Goal: Task Accomplishment & Management: Manage account settings

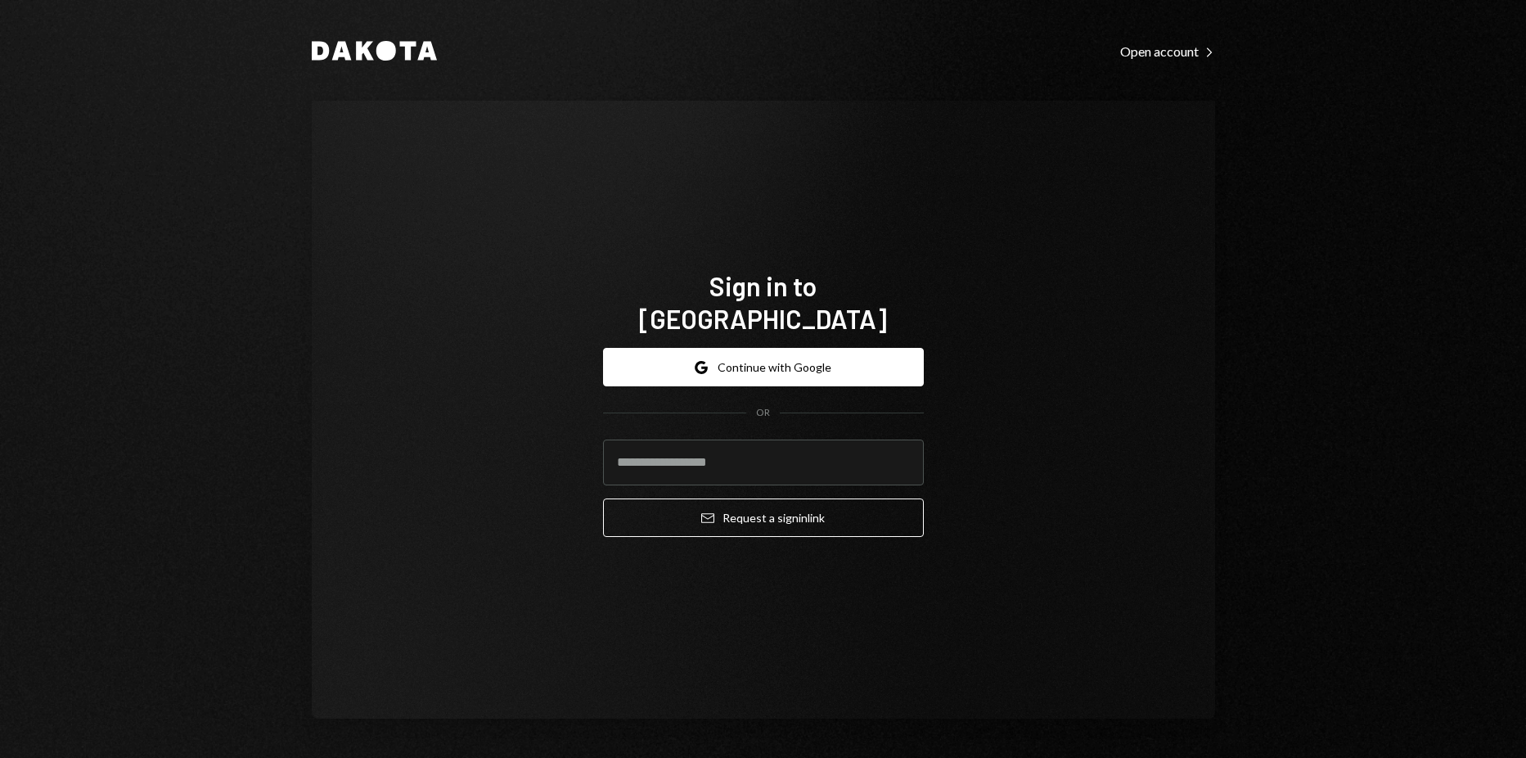
type input "**********"
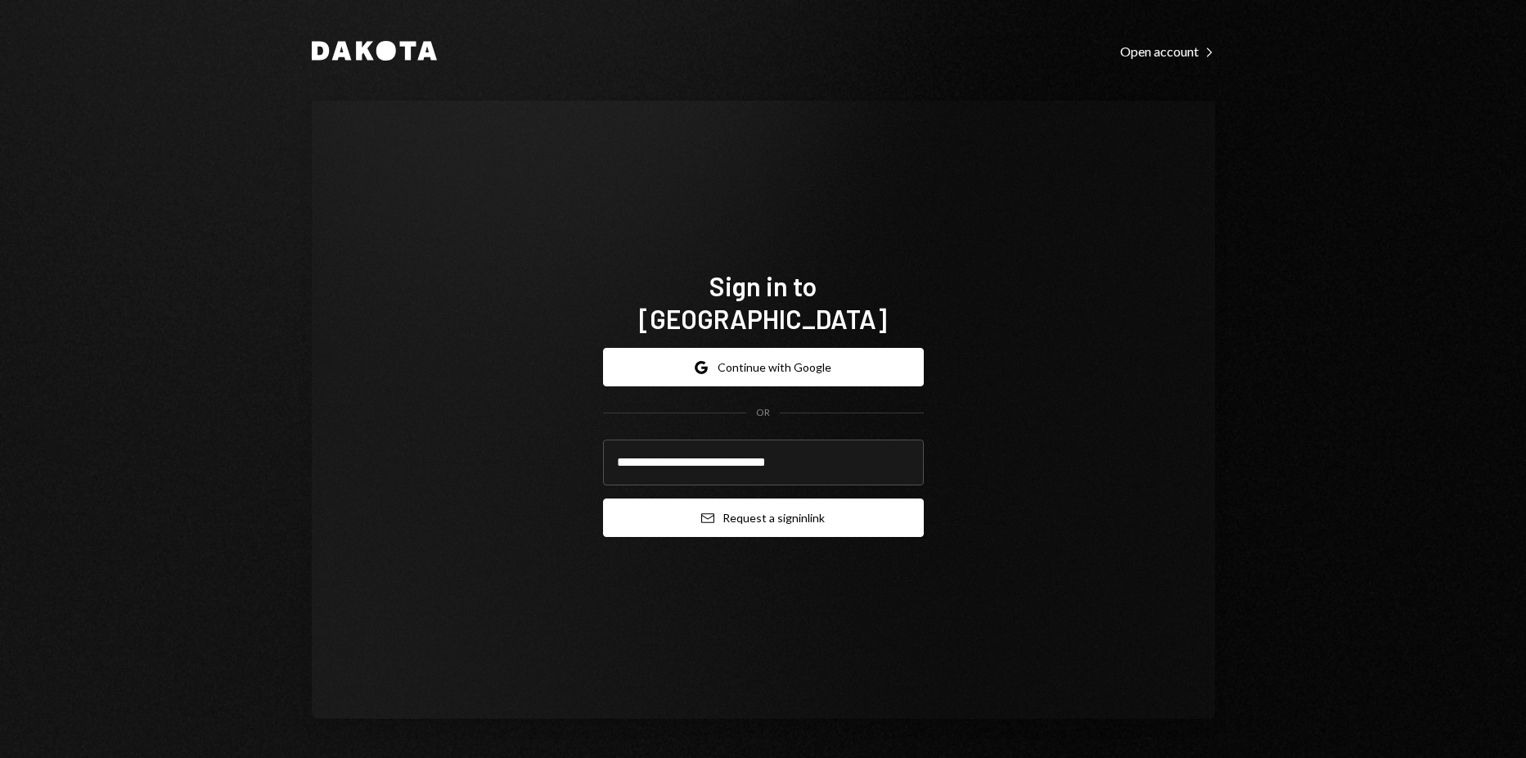
click at [740, 498] on button "Email Request a sign in link" at bounding box center [763, 517] width 321 height 38
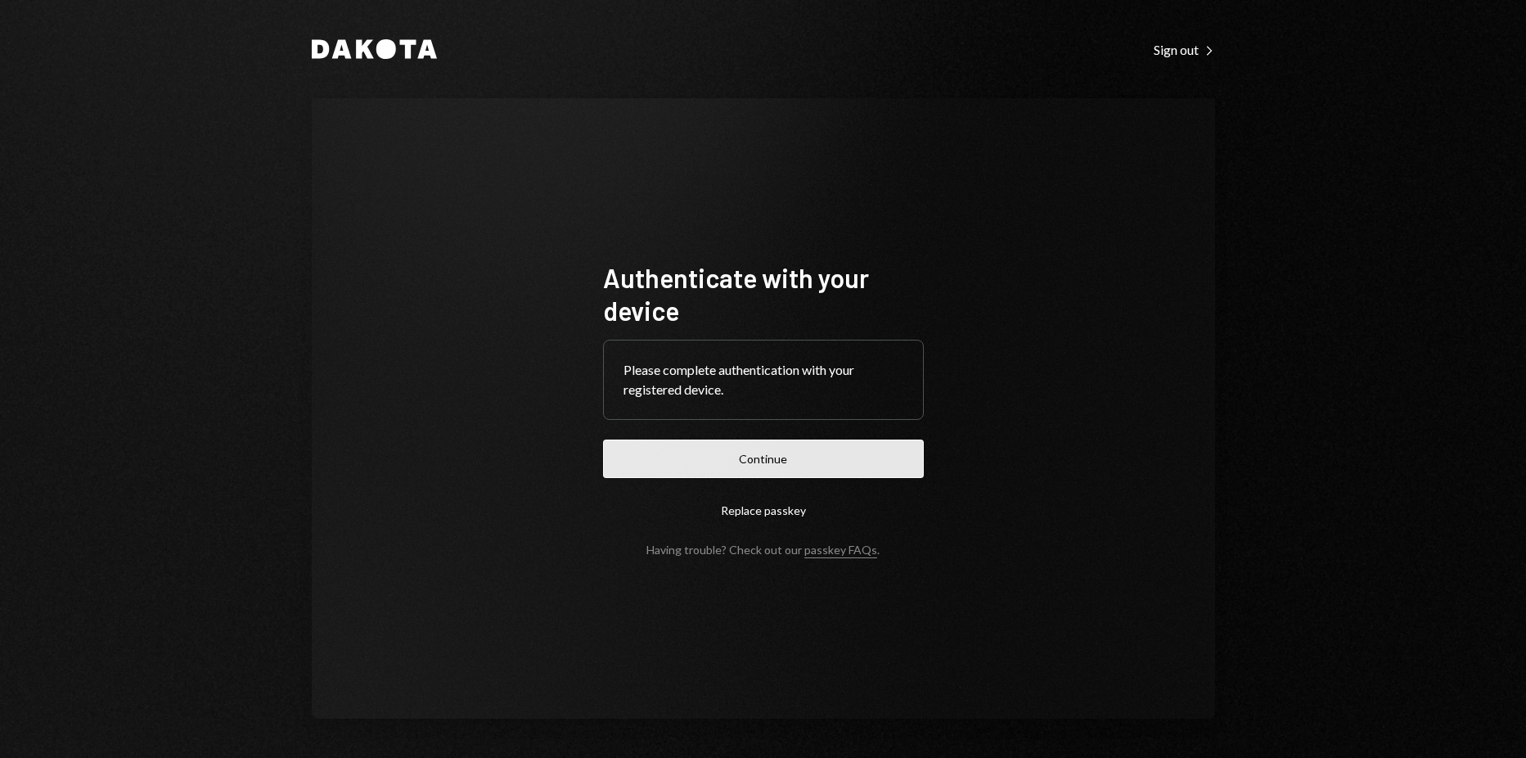
click at [836, 459] on button "Continue" at bounding box center [763, 458] width 321 height 38
click at [757, 458] on button "Continue" at bounding box center [763, 458] width 321 height 38
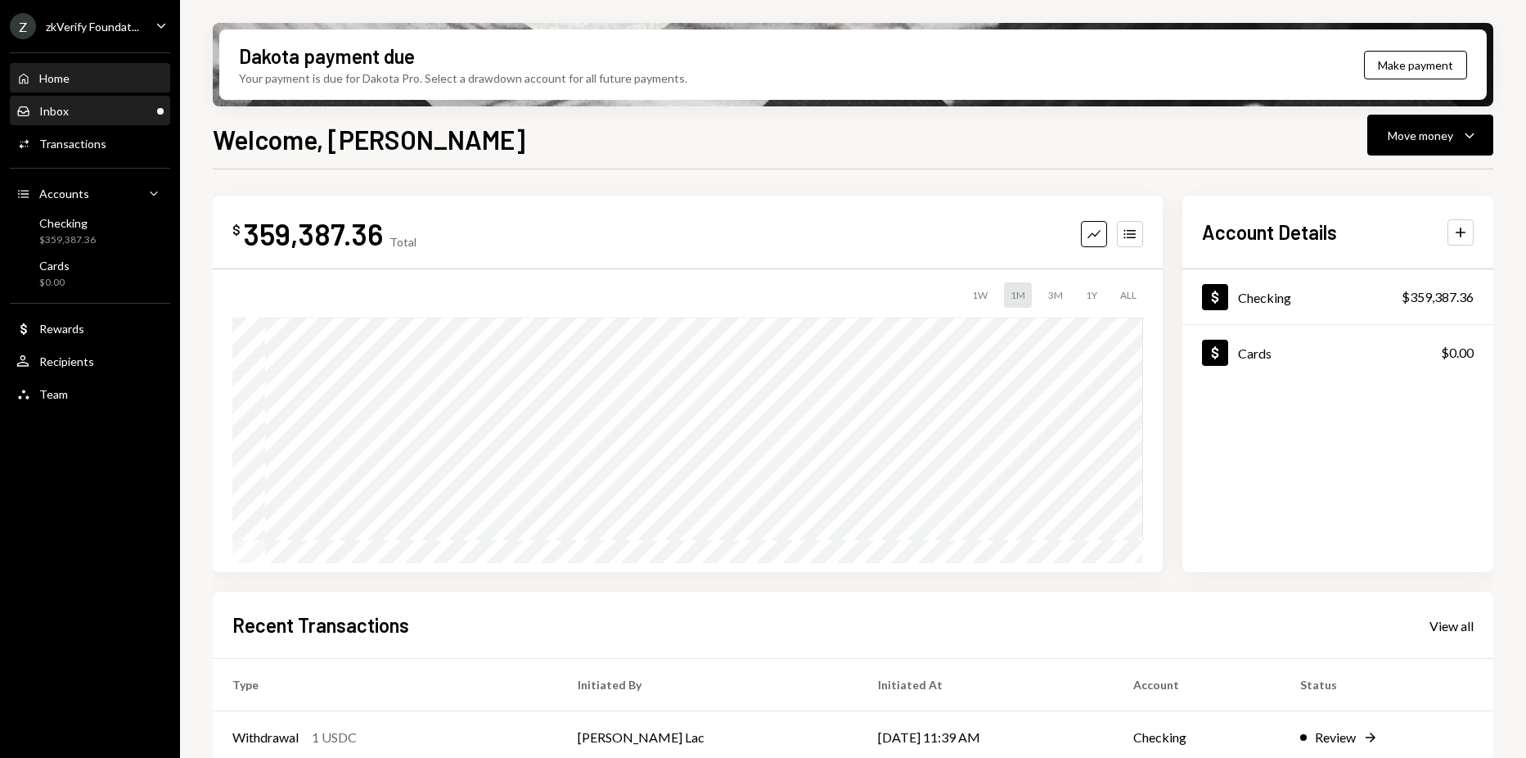
click at [82, 119] on div "Inbox Inbox" at bounding box center [89, 111] width 147 height 28
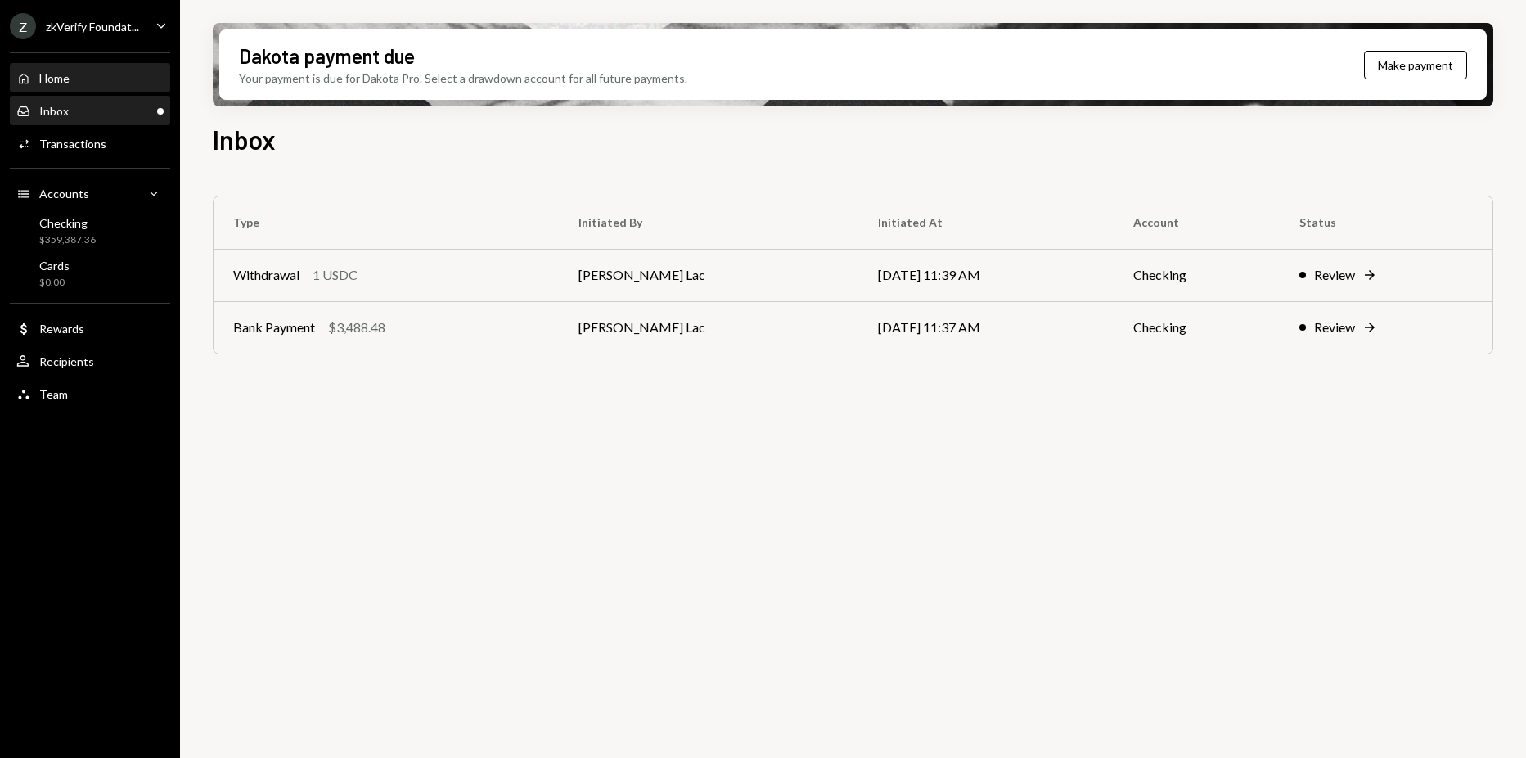
click at [74, 74] on div "Home Home" at bounding box center [89, 78] width 147 height 15
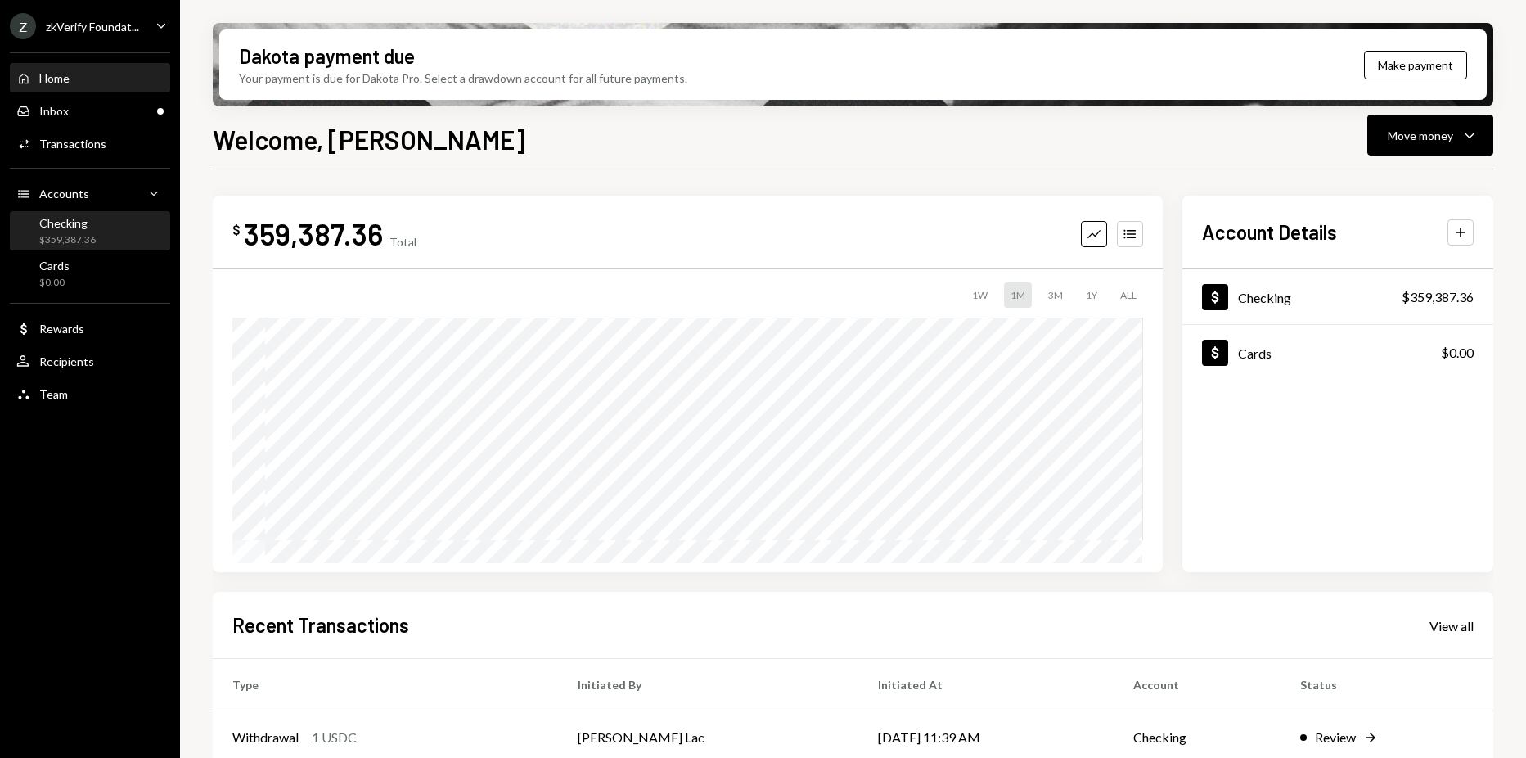
click at [122, 246] on div "Checking $359,387.36" at bounding box center [89, 231] width 147 height 31
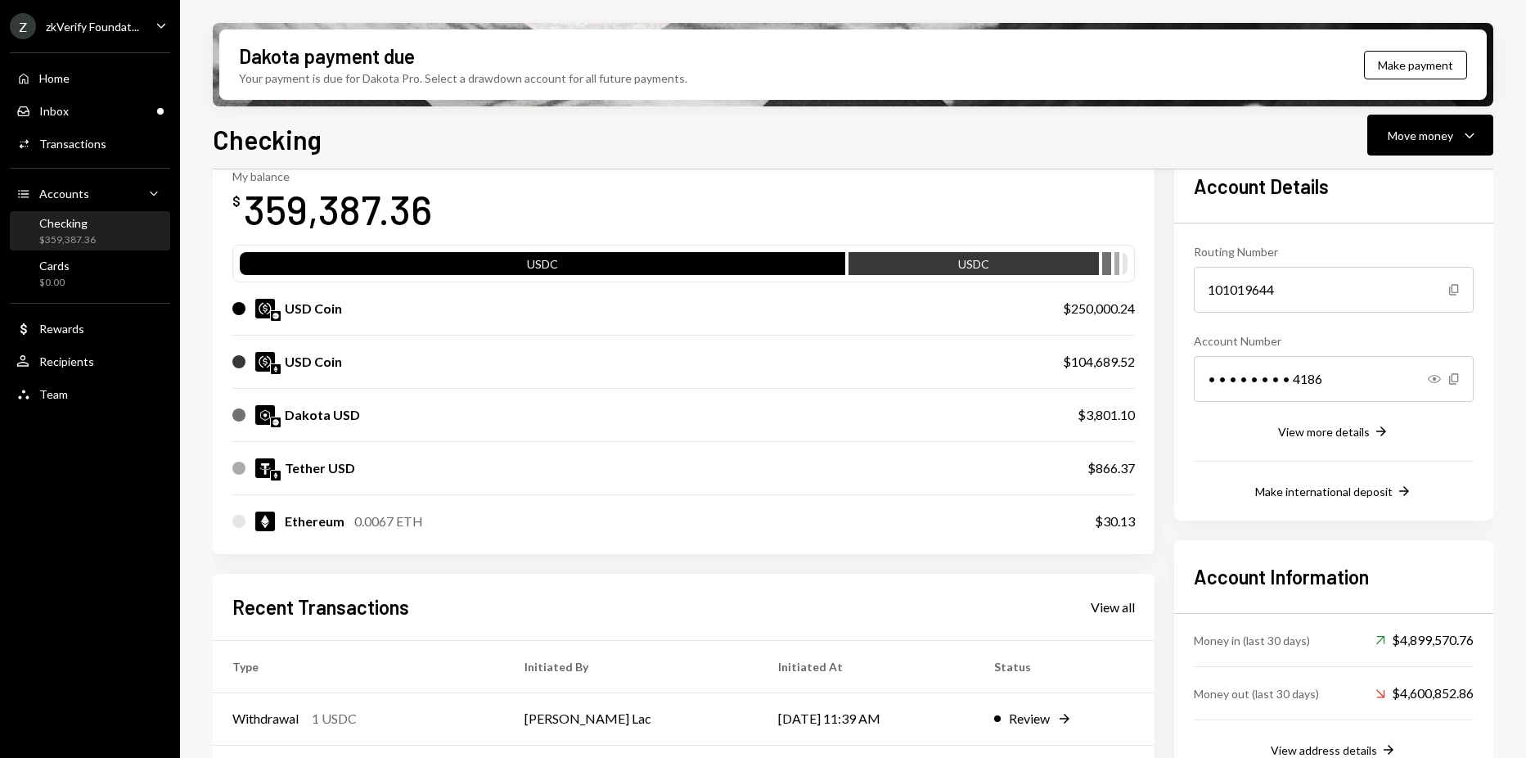
scroll to position [82, 0]
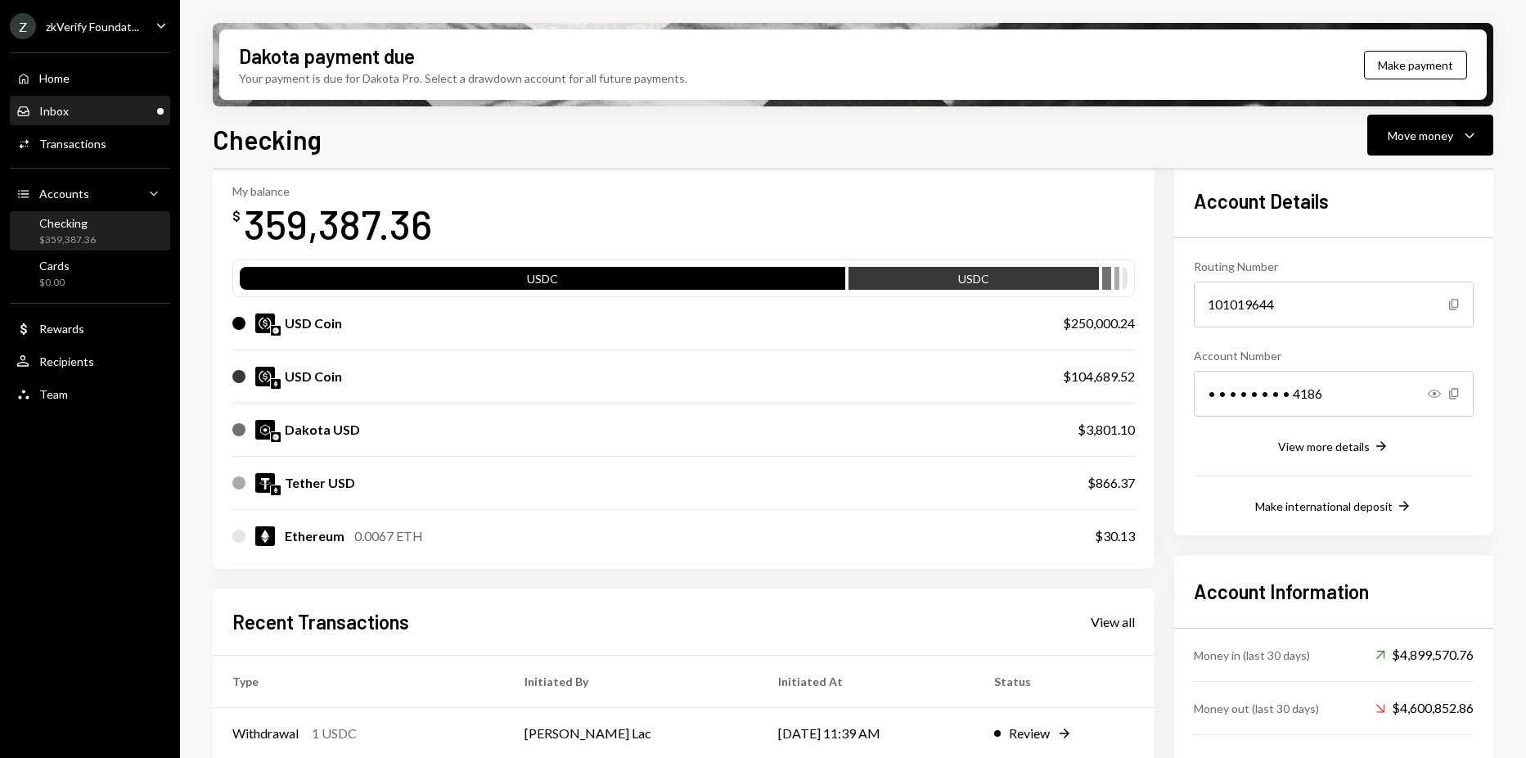
click at [110, 124] on div "Inbox Inbox" at bounding box center [89, 111] width 147 height 28
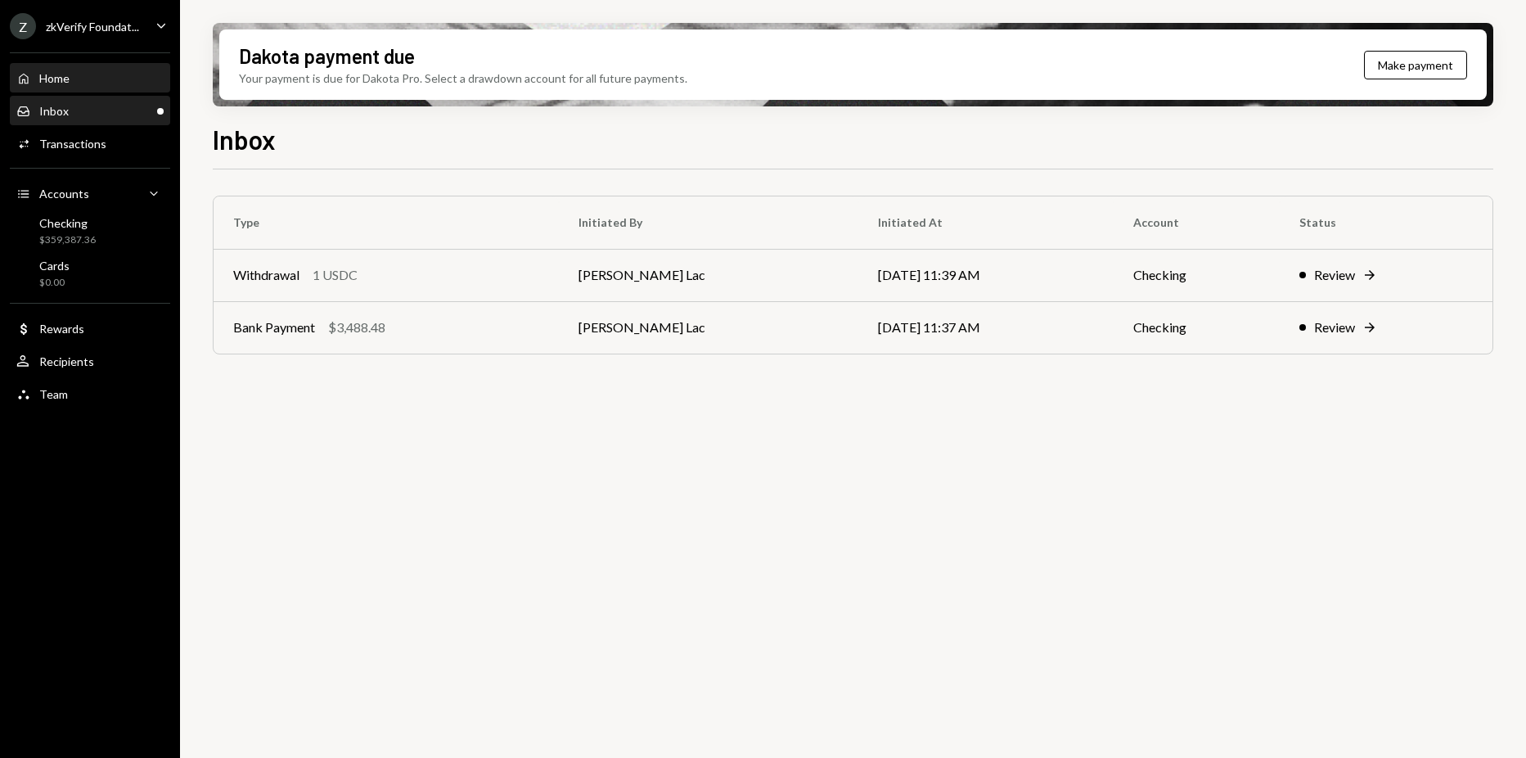
click at [79, 71] on div "Home Home" at bounding box center [89, 78] width 147 height 15
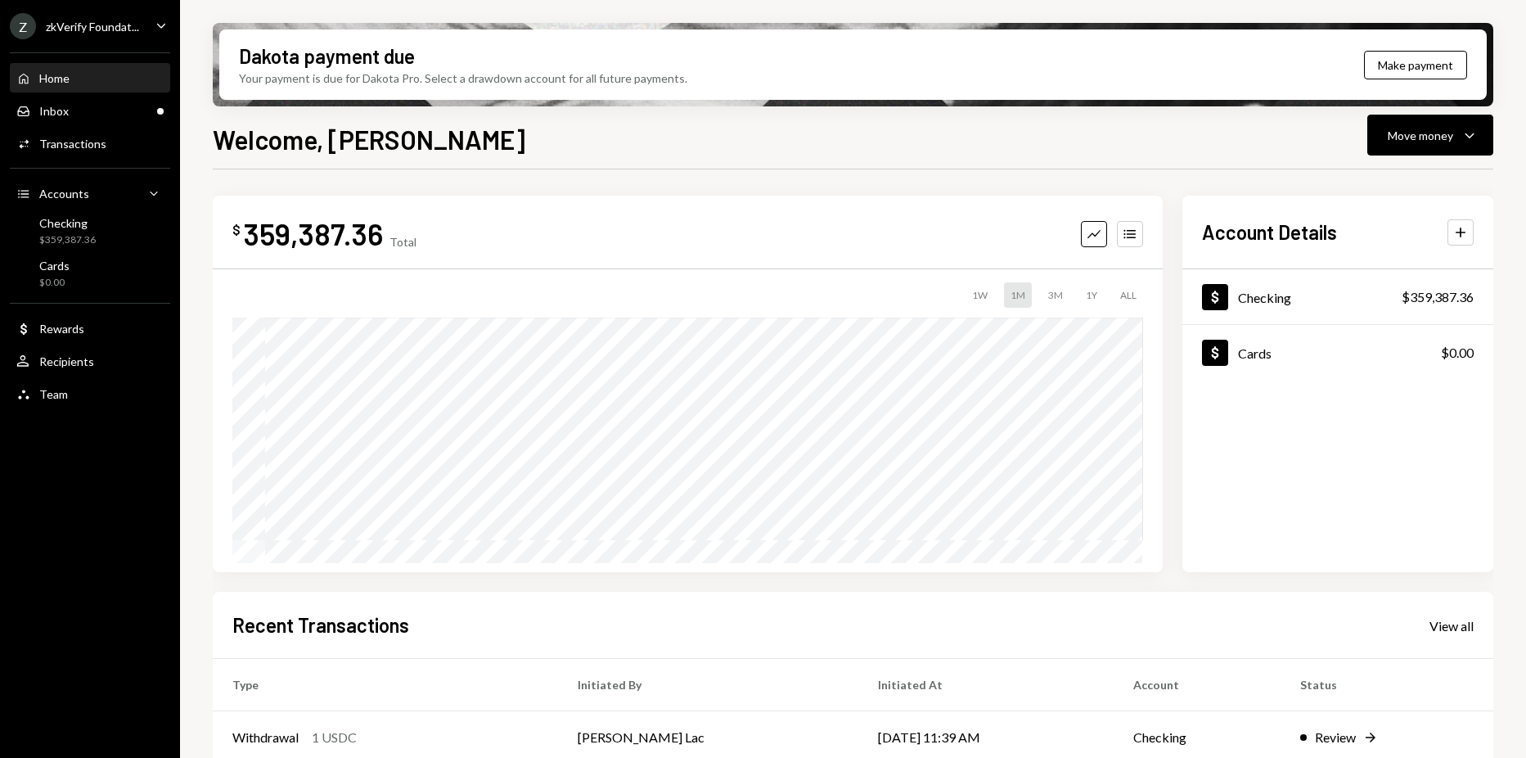
click at [152, 34] on icon "Caret Down" at bounding box center [161, 25] width 18 height 18
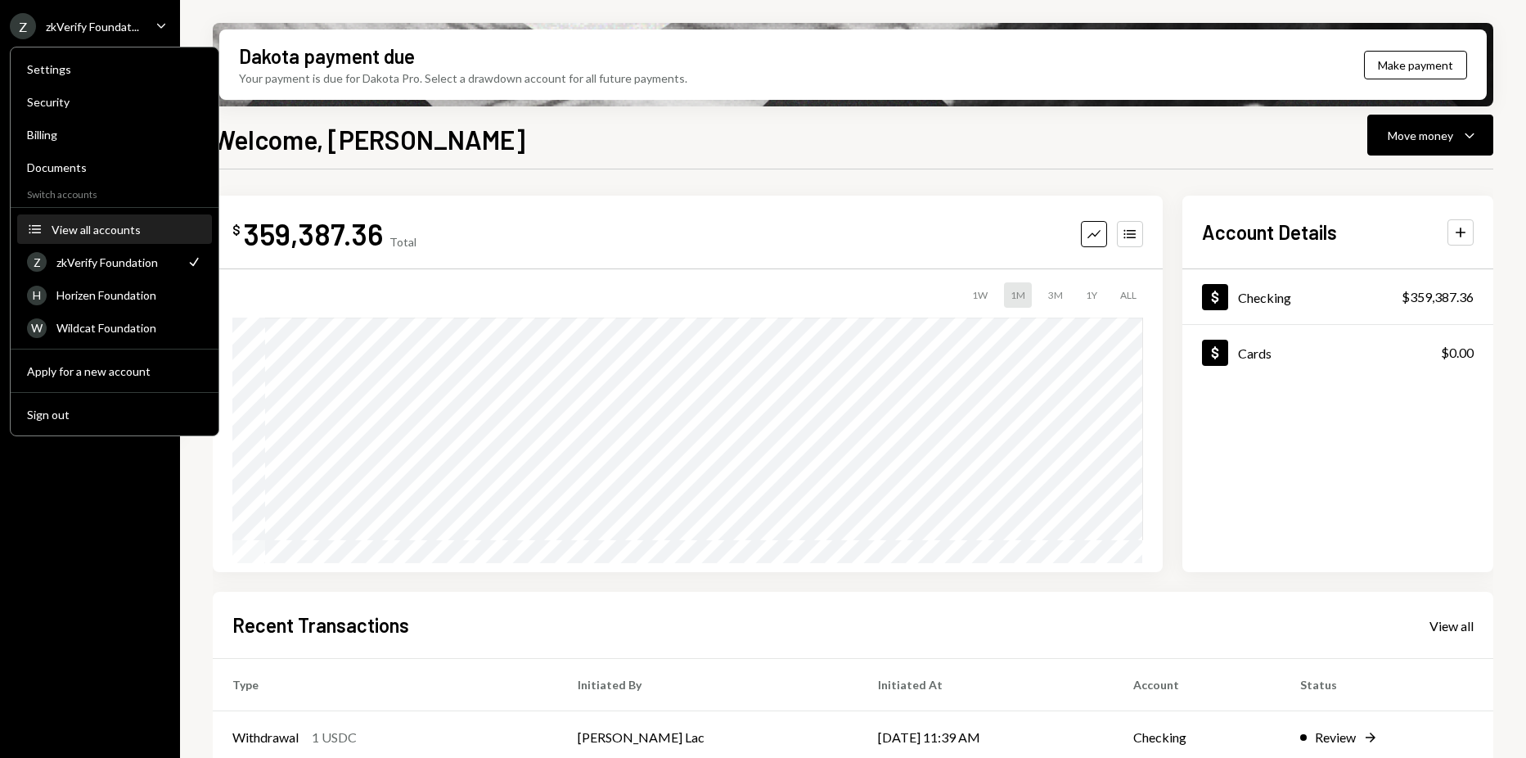
click at [120, 228] on div "View all accounts" at bounding box center [127, 230] width 151 height 14
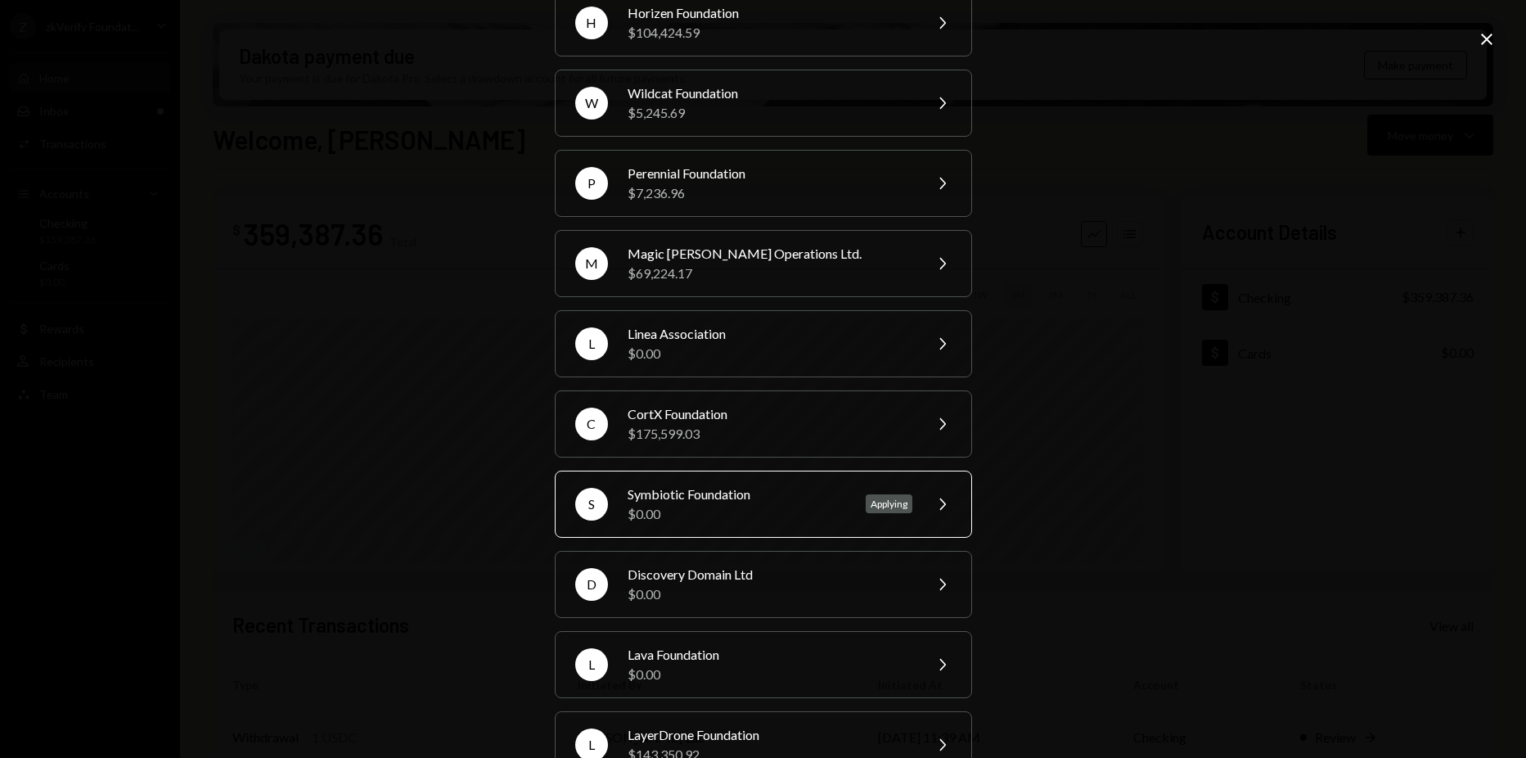
scroll to position [164, 0]
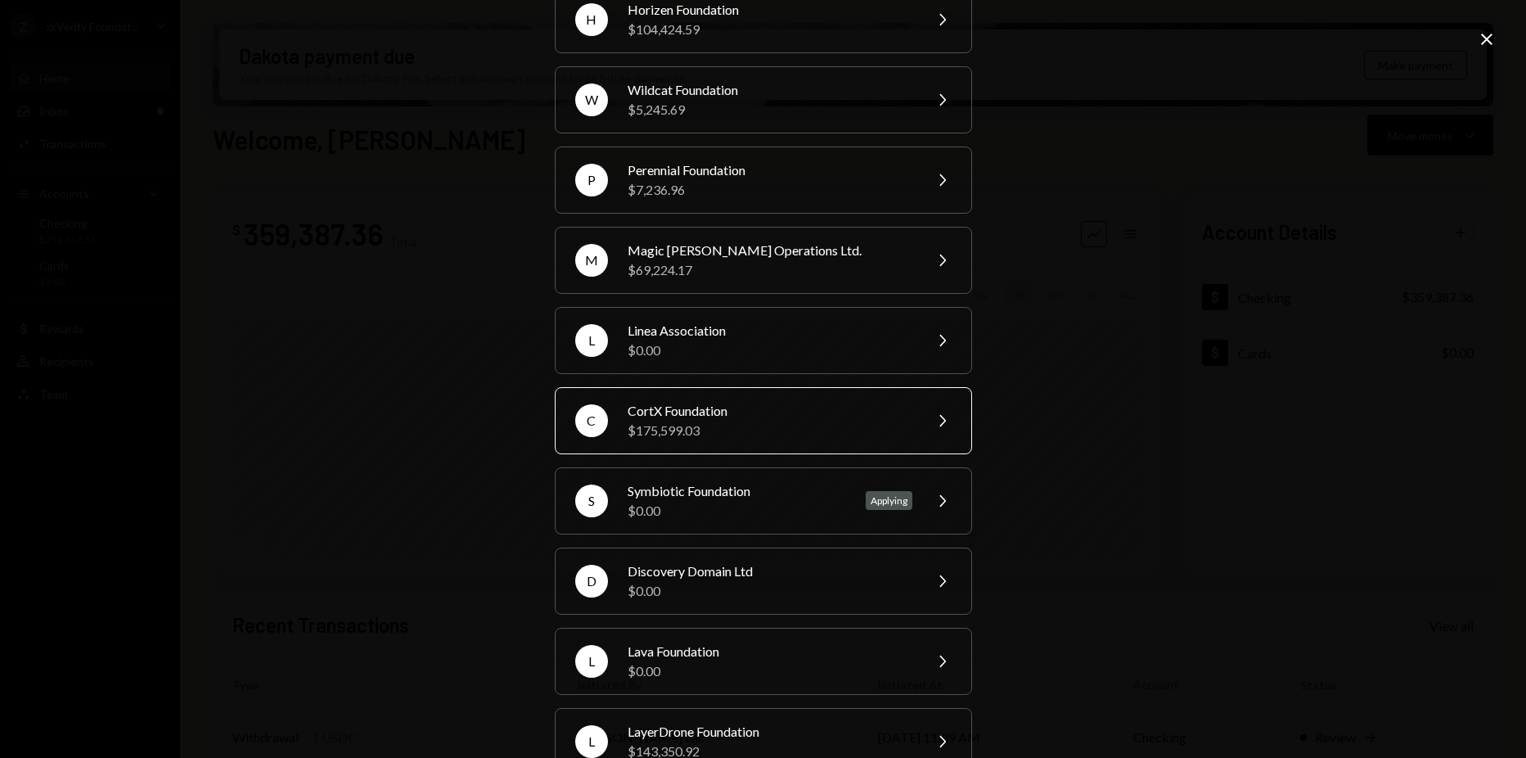
click at [704, 427] on div "$175,599.03" at bounding box center [770, 431] width 285 height 20
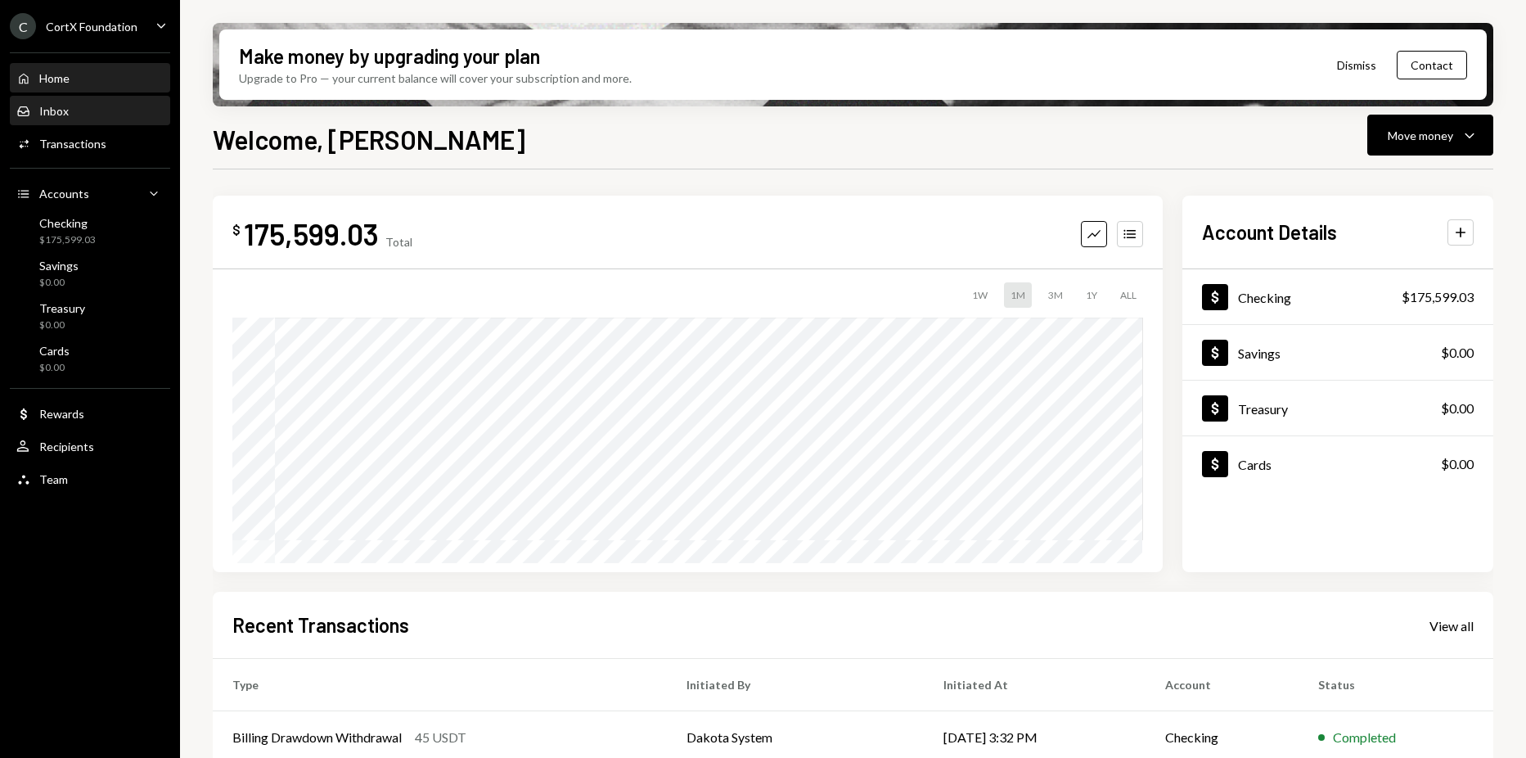
click at [78, 113] on div "Inbox Inbox" at bounding box center [89, 111] width 147 height 15
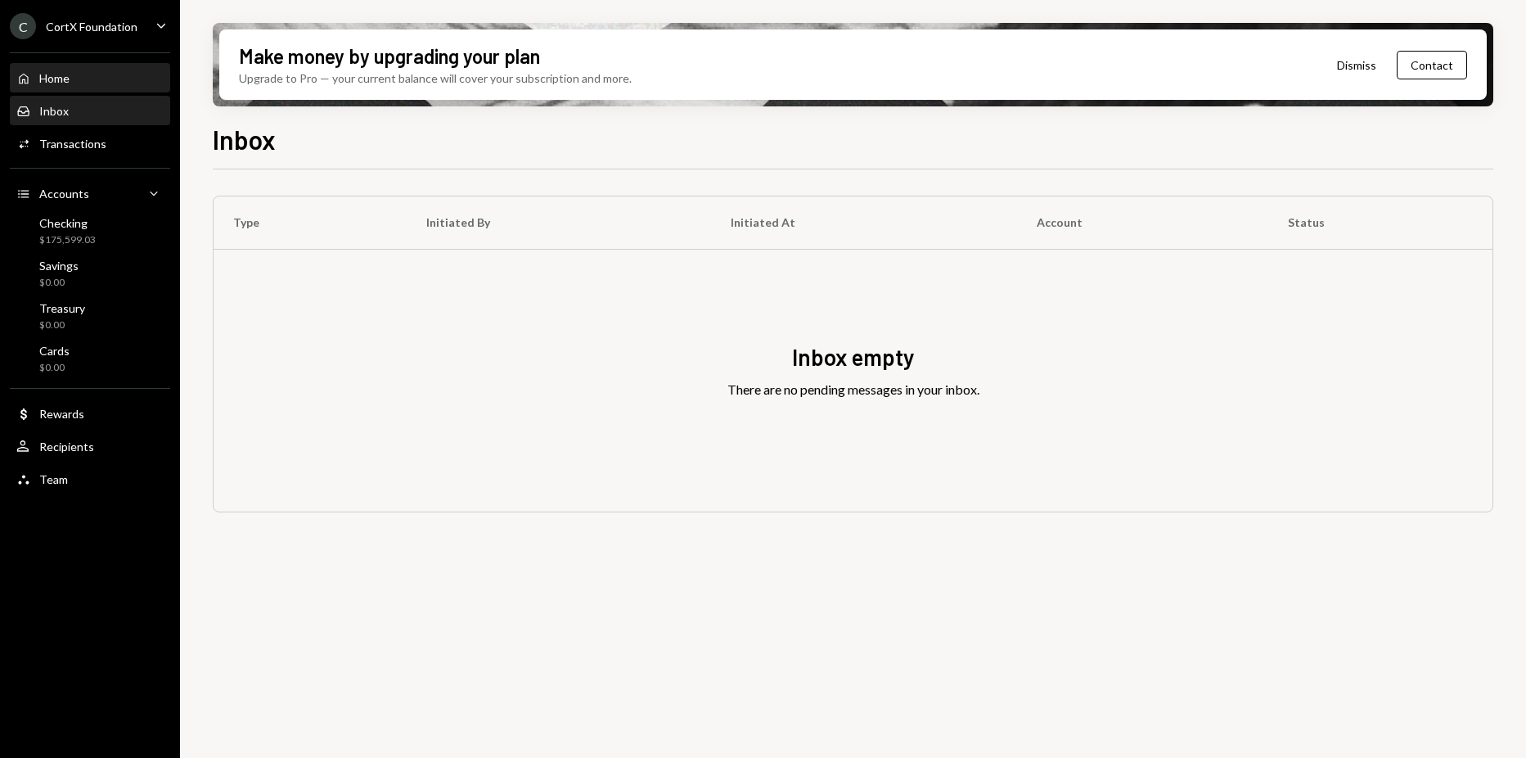
click at [90, 91] on div "Home Home" at bounding box center [89, 79] width 147 height 28
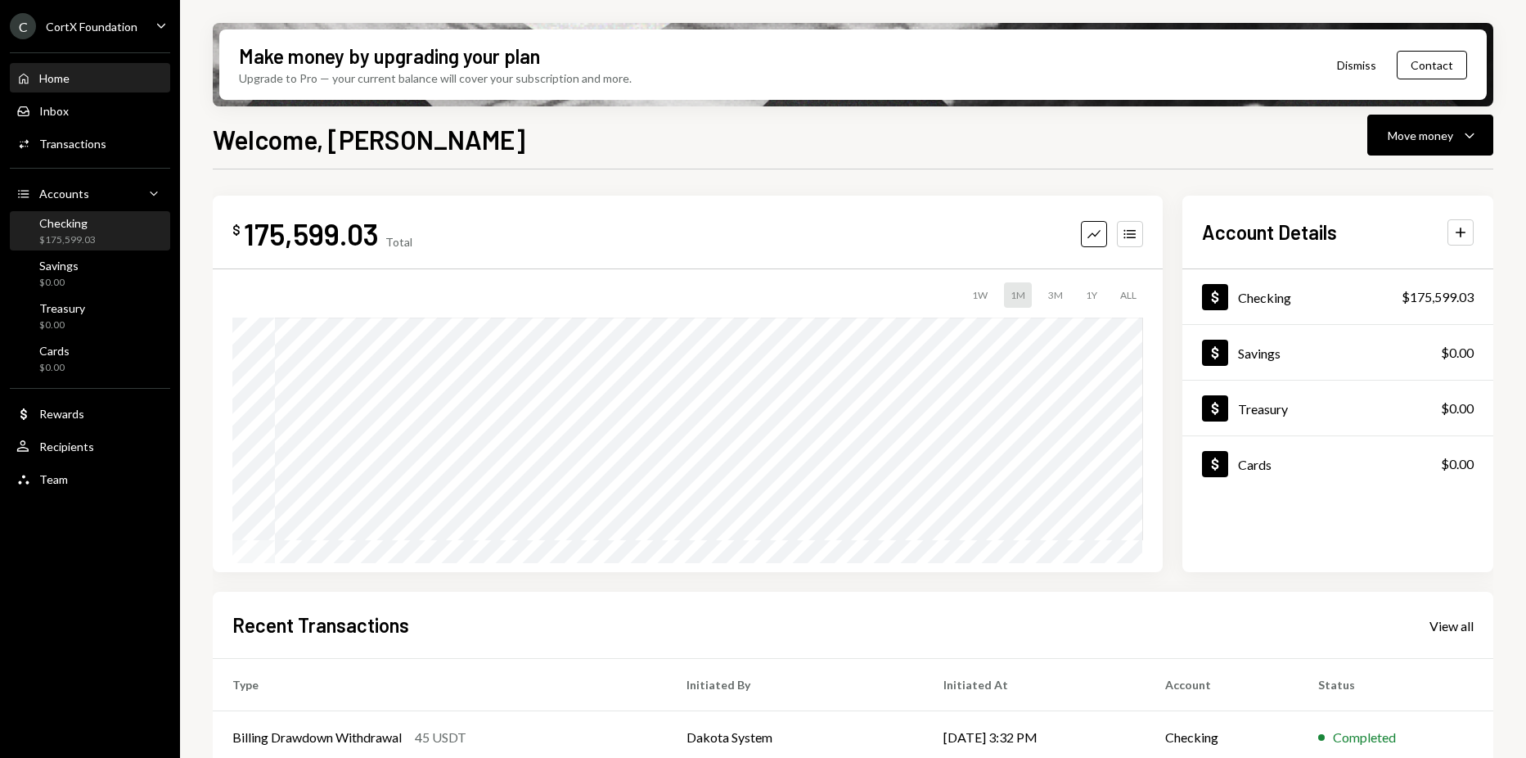
click at [73, 235] on div "$175,599.03" at bounding box center [67, 240] width 56 height 14
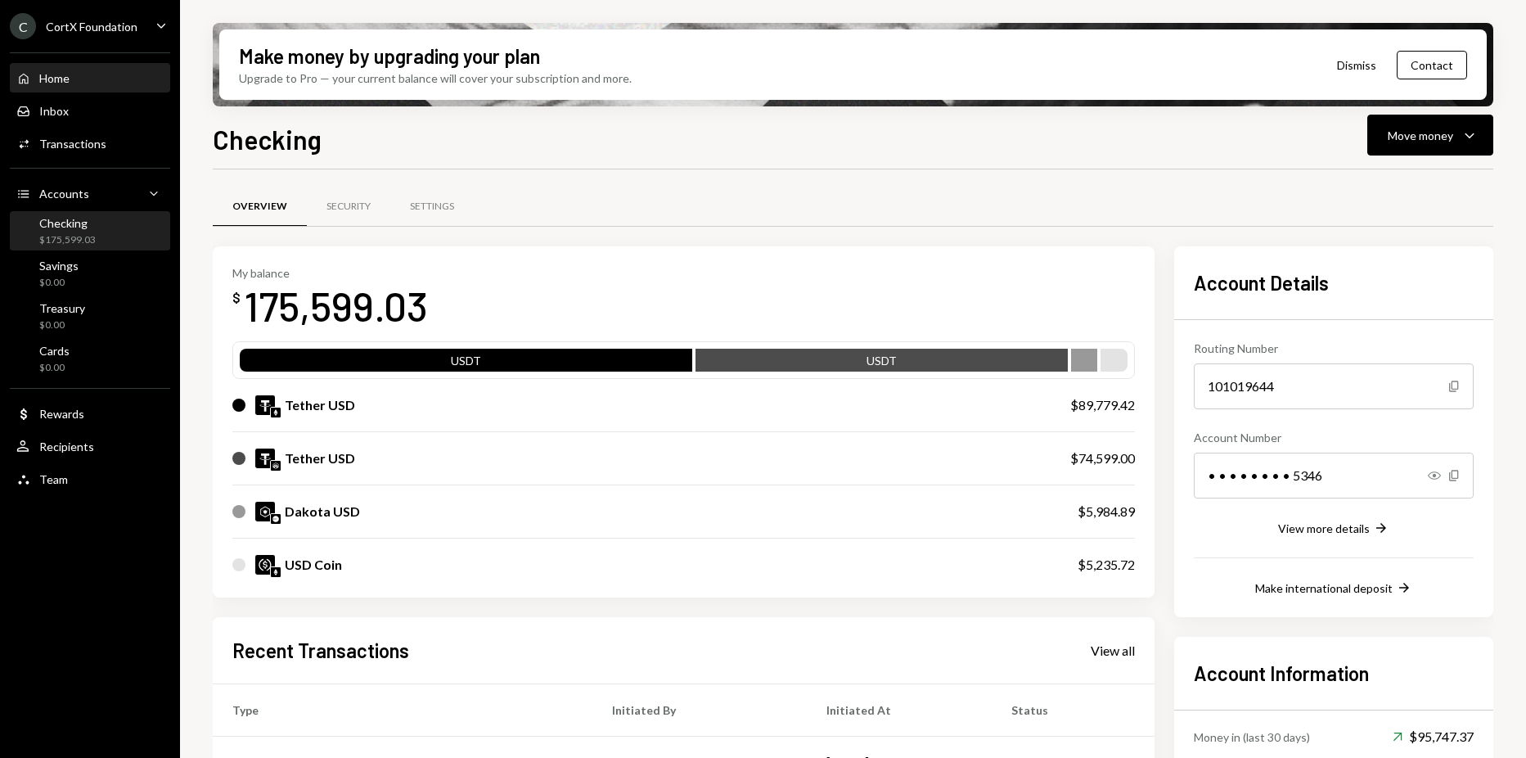
click at [81, 65] on div "Home Home" at bounding box center [89, 79] width 147 height 28
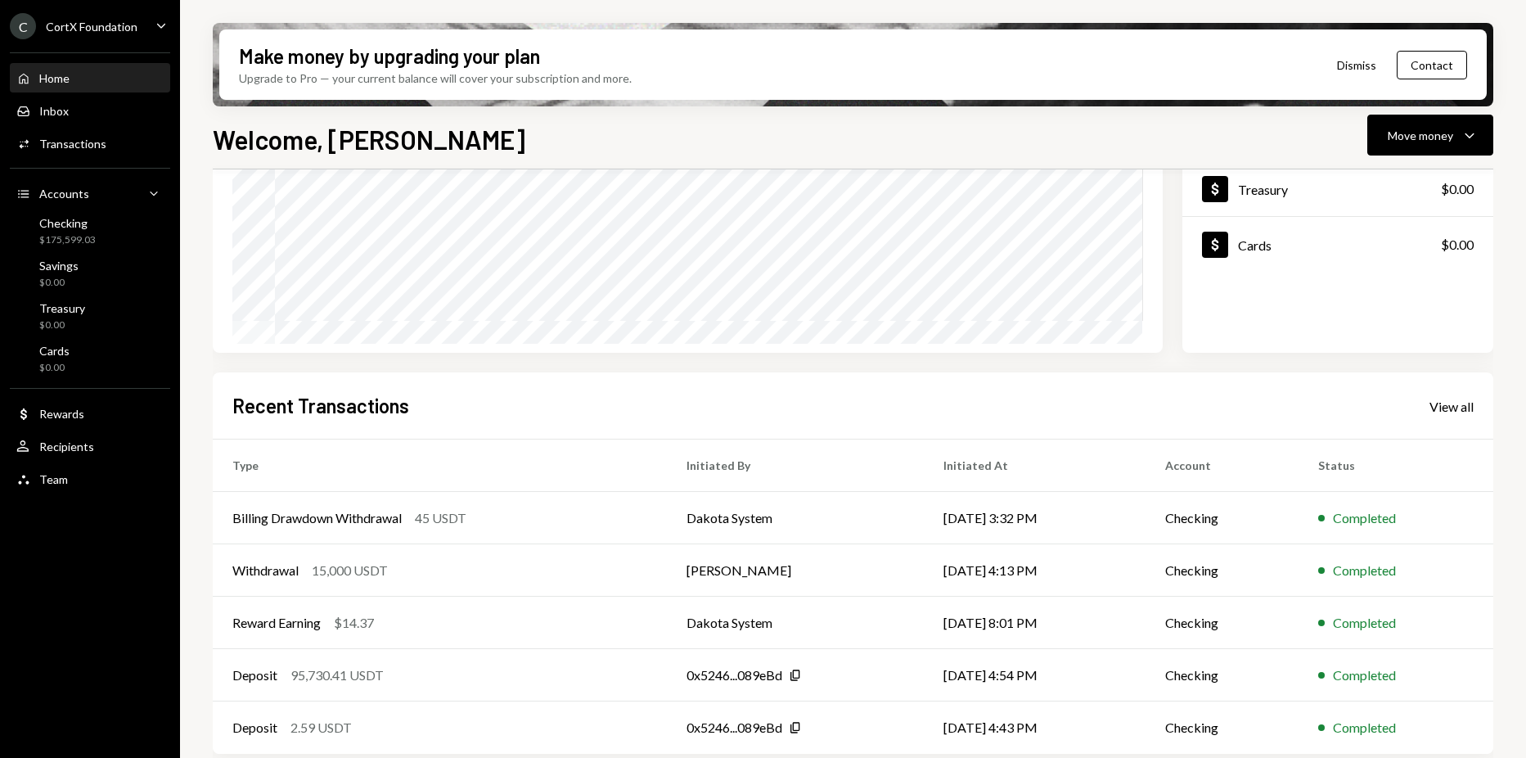
scroll to position [229, 0]
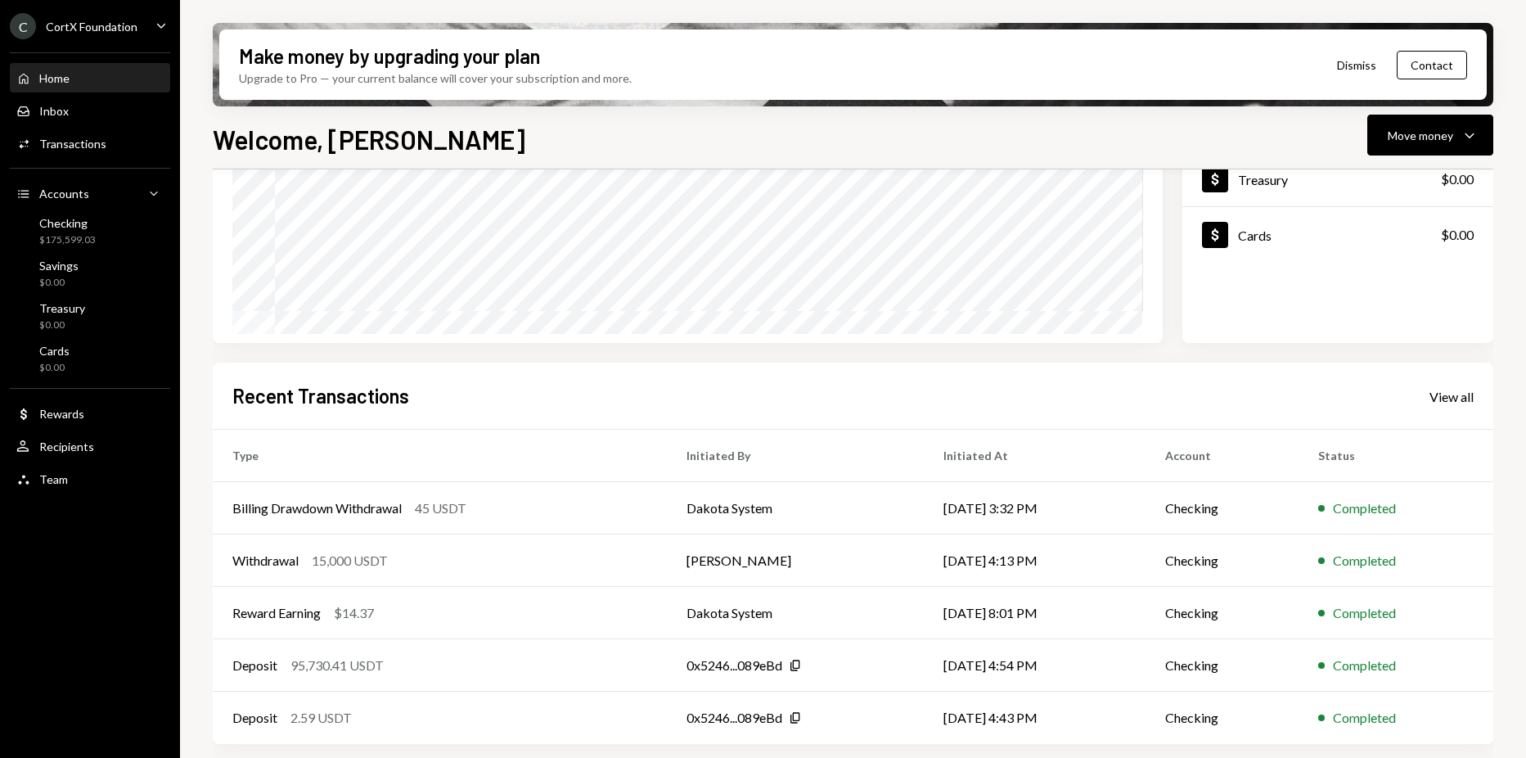
click at [1444, 385] on div "Recent Transactions View all" at bounding box center [853, 395] width 1242 height 27
click at [1444, 395] on div "View all" at bounding box center [1452, 397] width 44 height 16
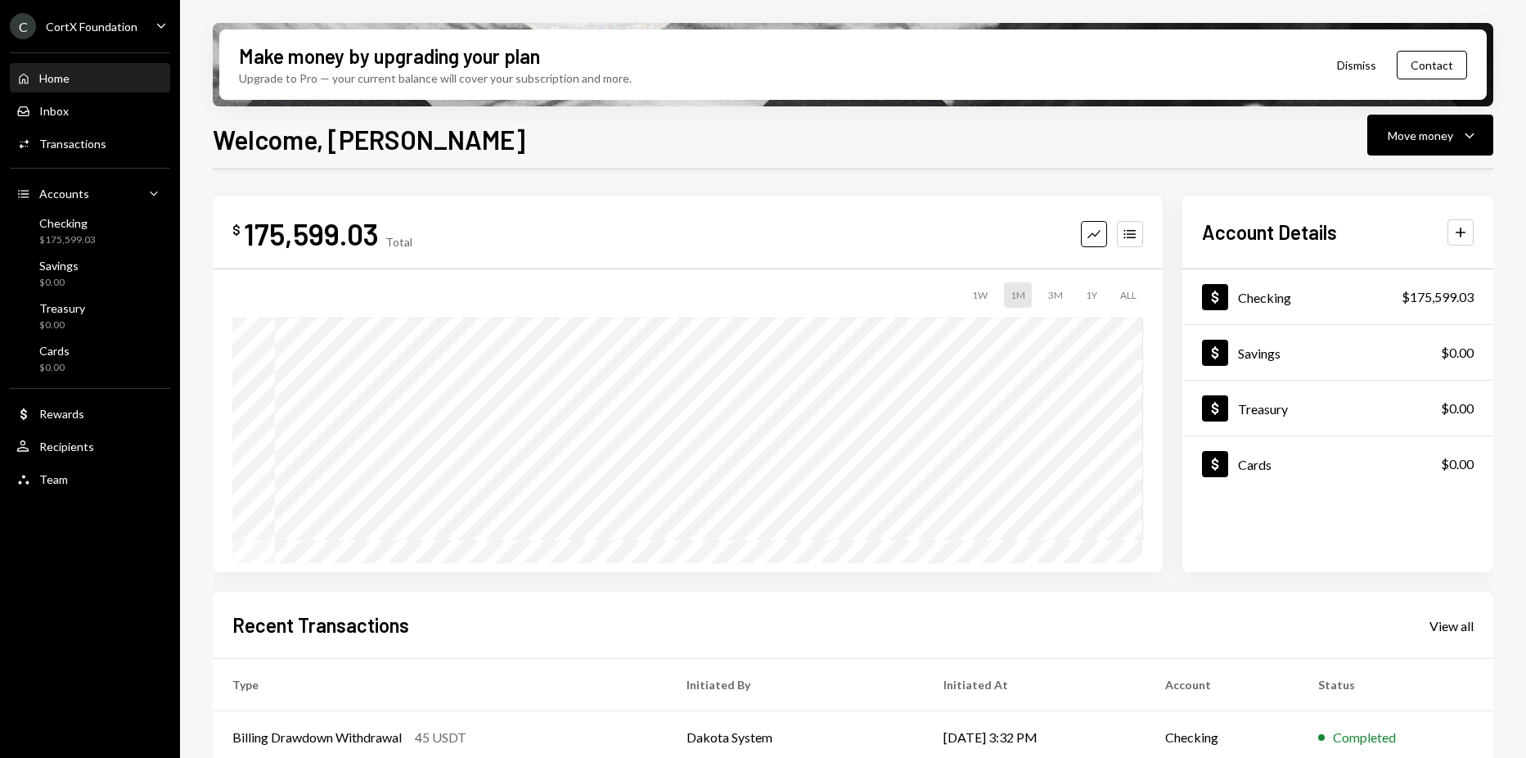
scroll to position [229, 0]
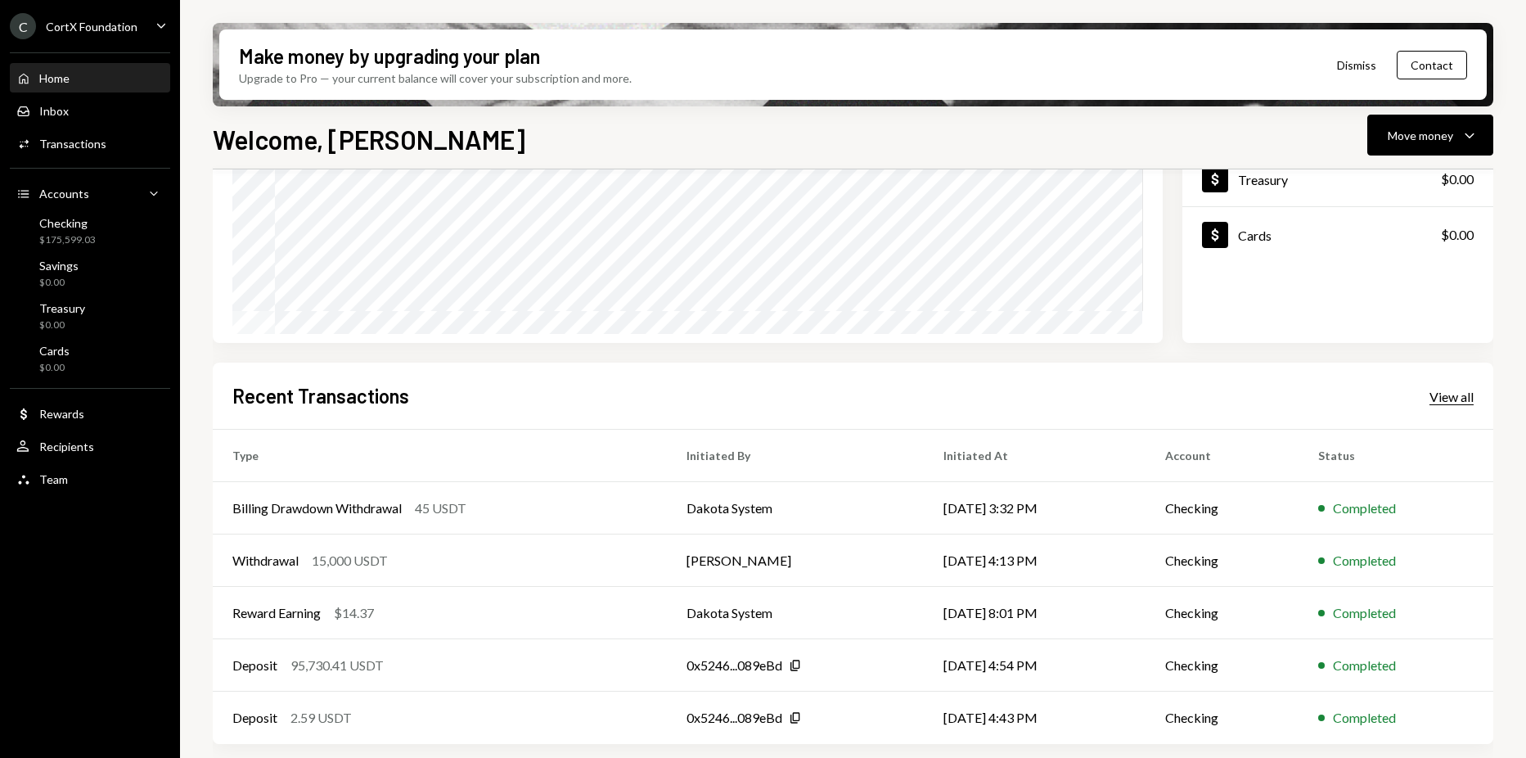
click at [1444, 390] on div "View all" at bounding box center [1452, 397] width 44 height 16
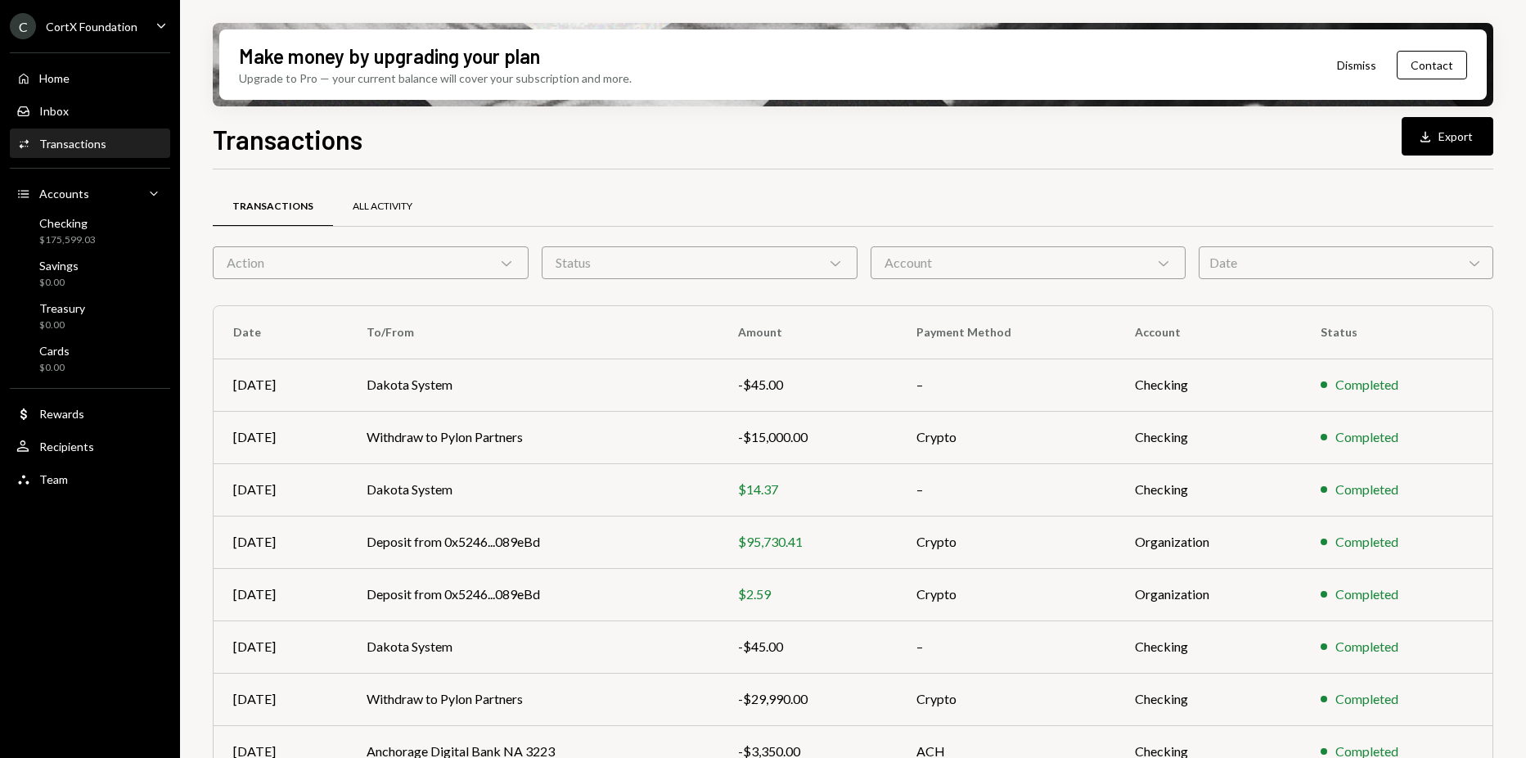
click at [382, 219] on div "All Activity" at bounding box center [382, 206] width 99 height 39
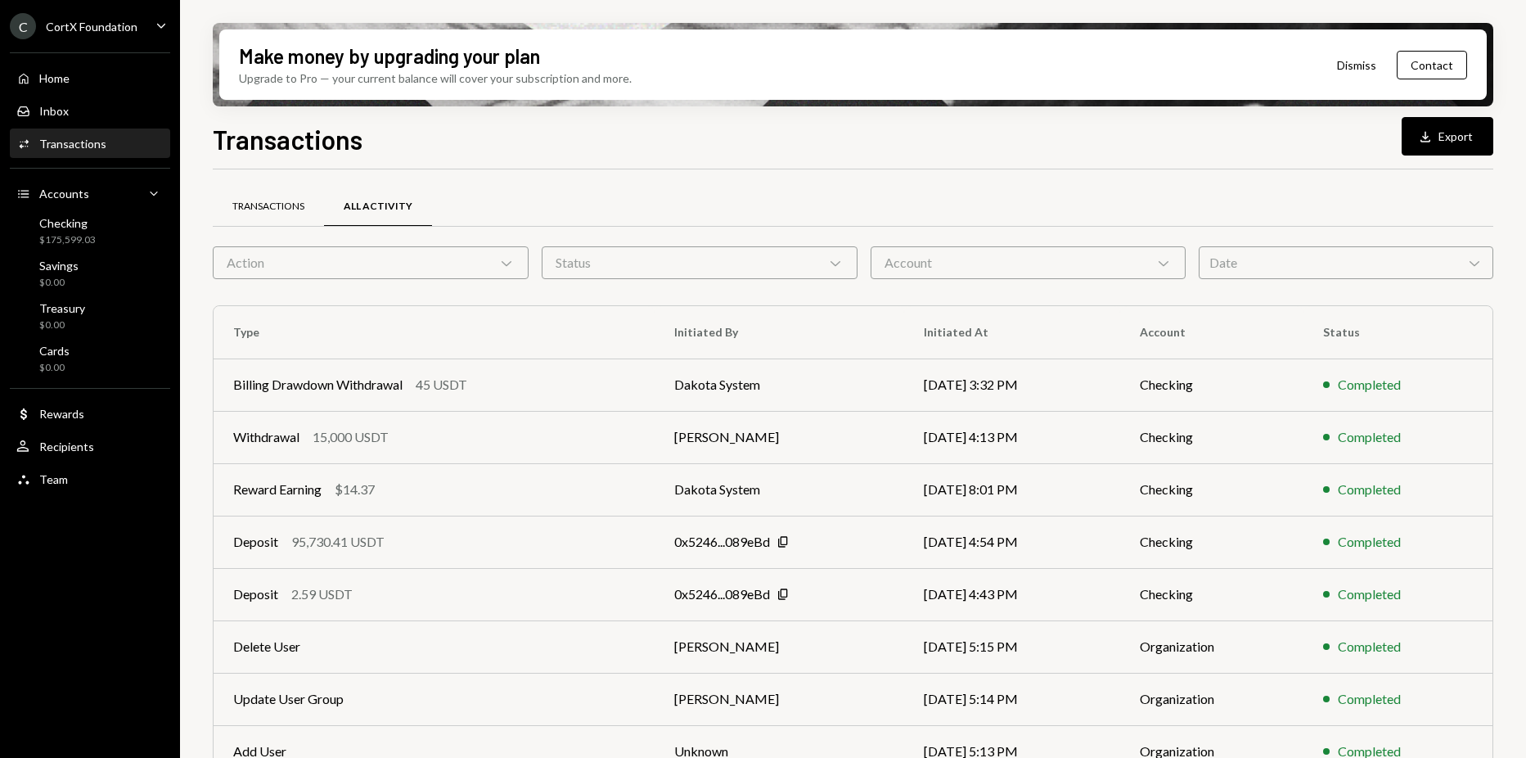
click at [301, 205] on div "Transactions" at bounding box center [268, 207] width 72 height 14
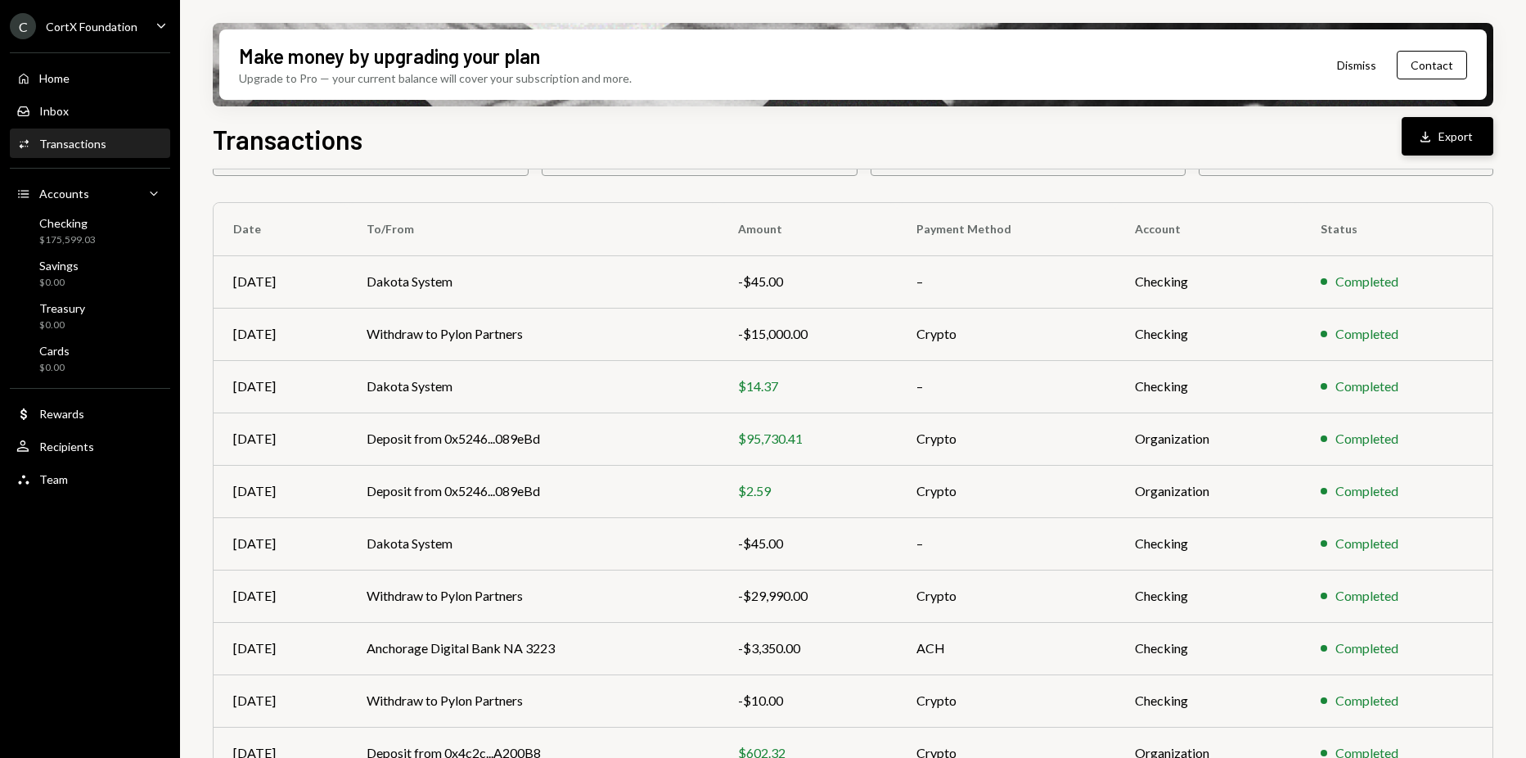
scroll to position [174, 0]
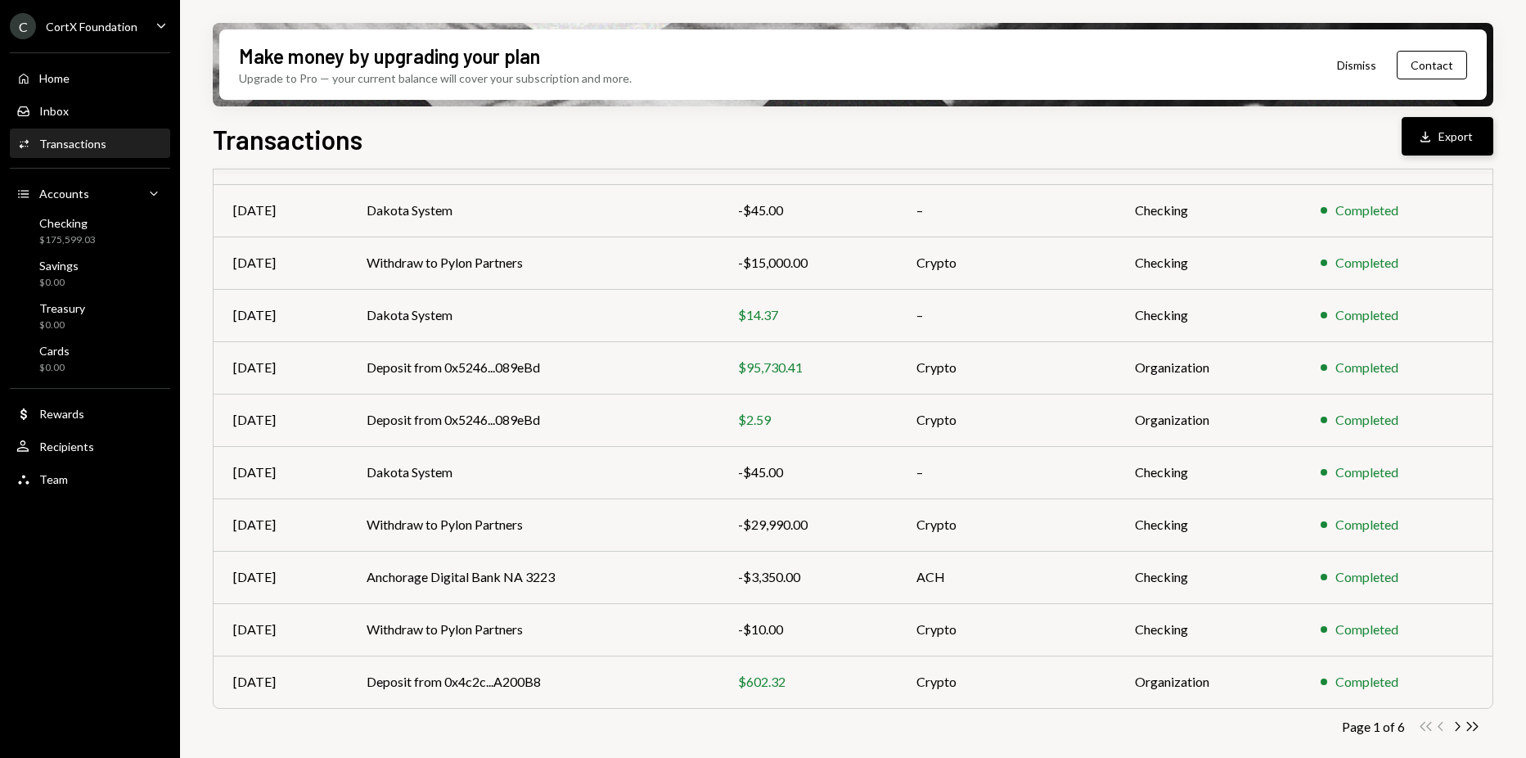
click at [1437, 139] on div "Download" at bounding box center [1428, 136] width 21 height 16
click at [88, 477] on div "Team Team" at bounding box center [89, 479] width 147 height 15
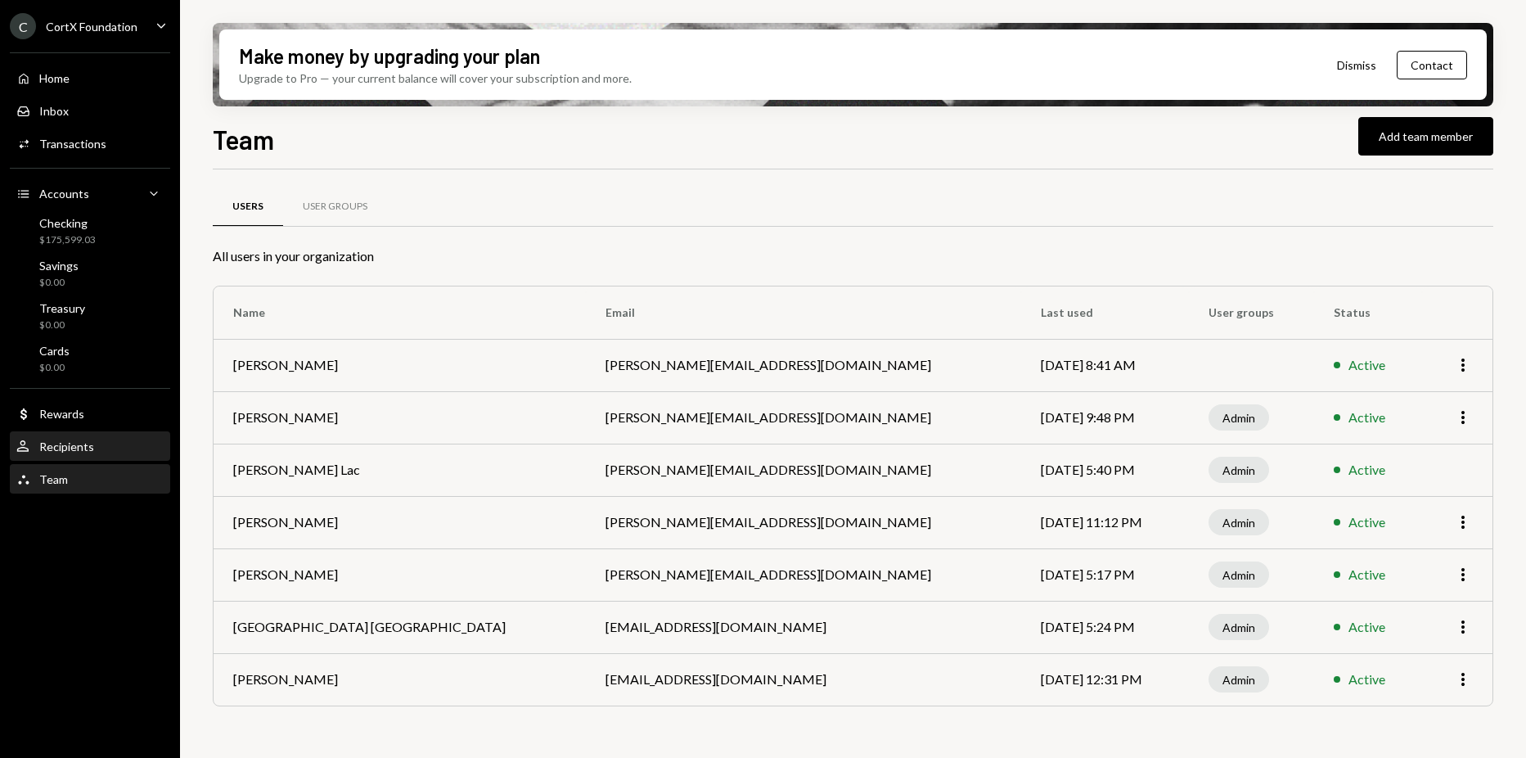
click at [84, 450] on div "Recipients" at bounding box center [66, 446] width 55 height 14
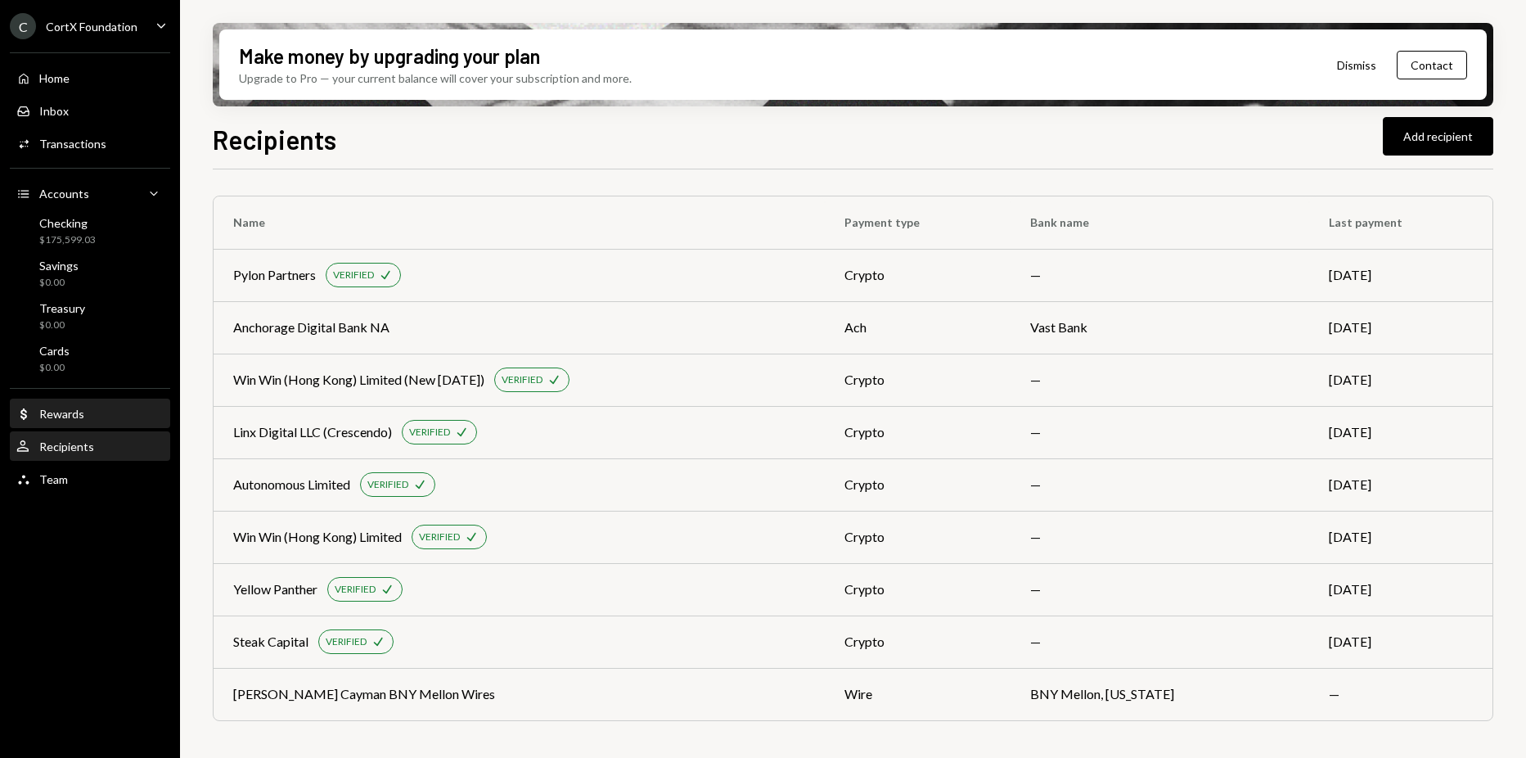
click at [79, 410] on div "Rewards" at bounding box center [61, 414] width 45 height 14
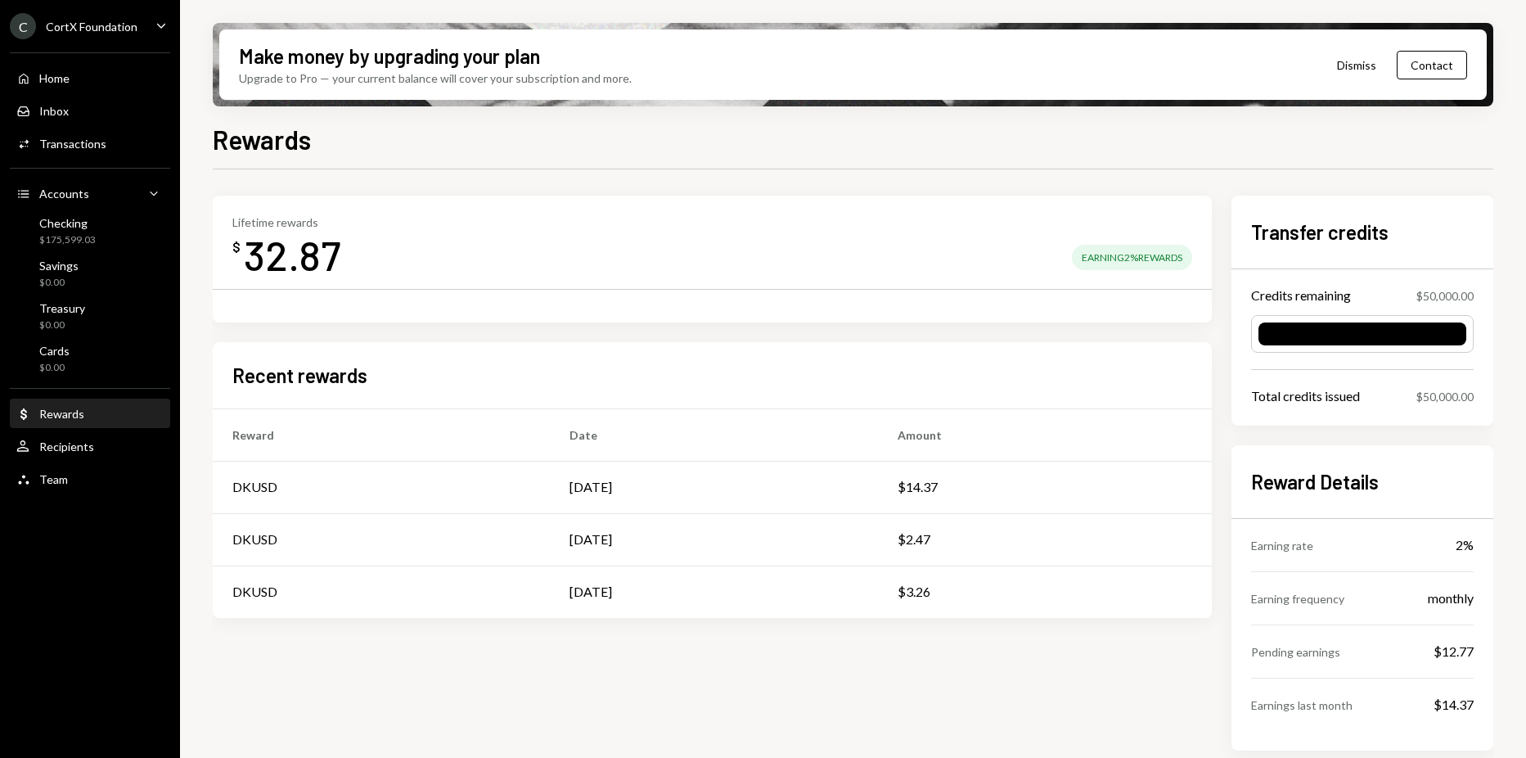
click at [39, 61] on div "Home Home Inbox Inbox Activities Transactions Accounts Accounts Caret Down Chec…" at bounding box center [90, 270] width 180 height 454
click at [43, 67] on div "Home Home" at bounding box center [89, 79] width 147 height 28
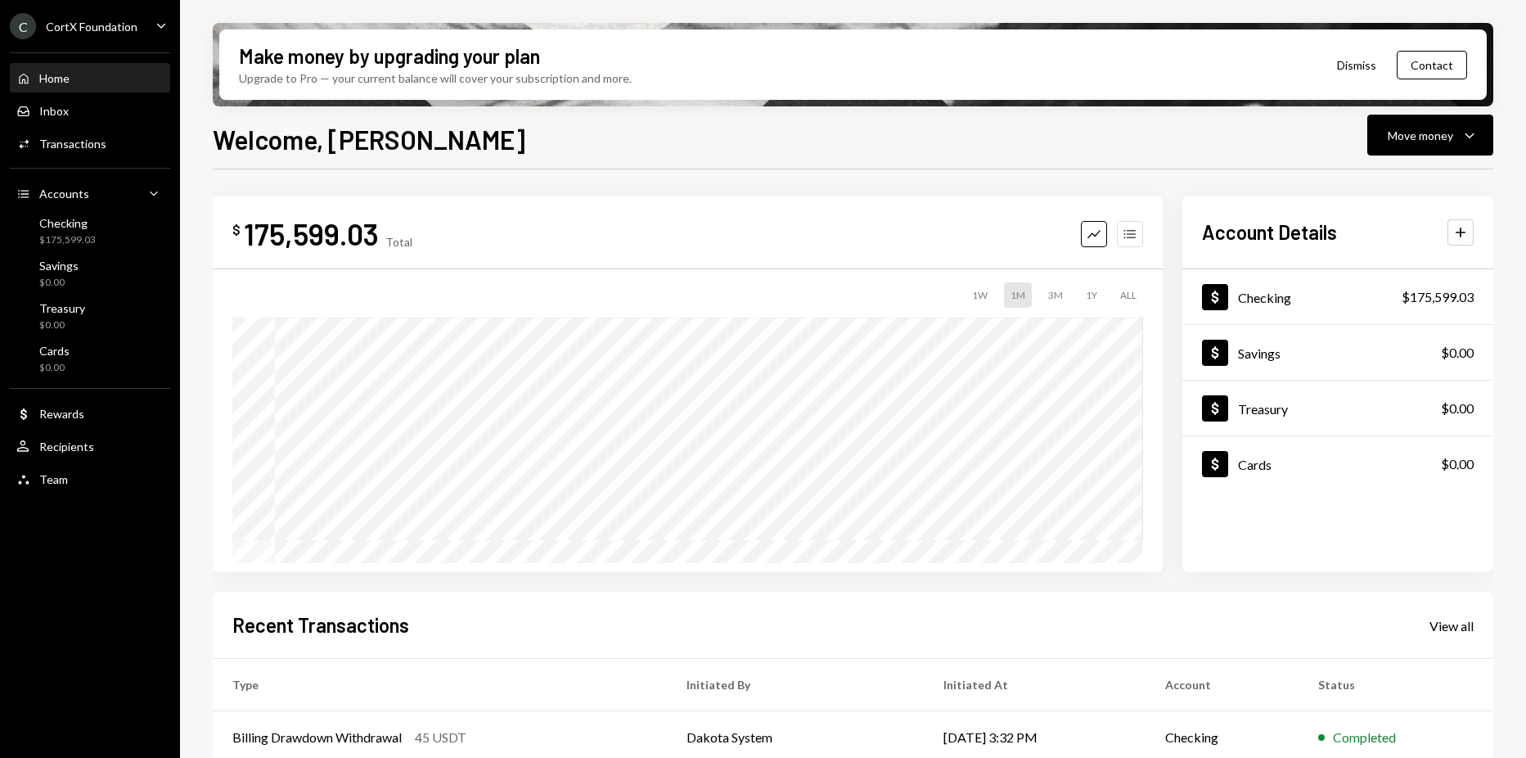
click at [1129, 240] on icon "Accounts" at bounding box center [1130, 234] width 16 height 16
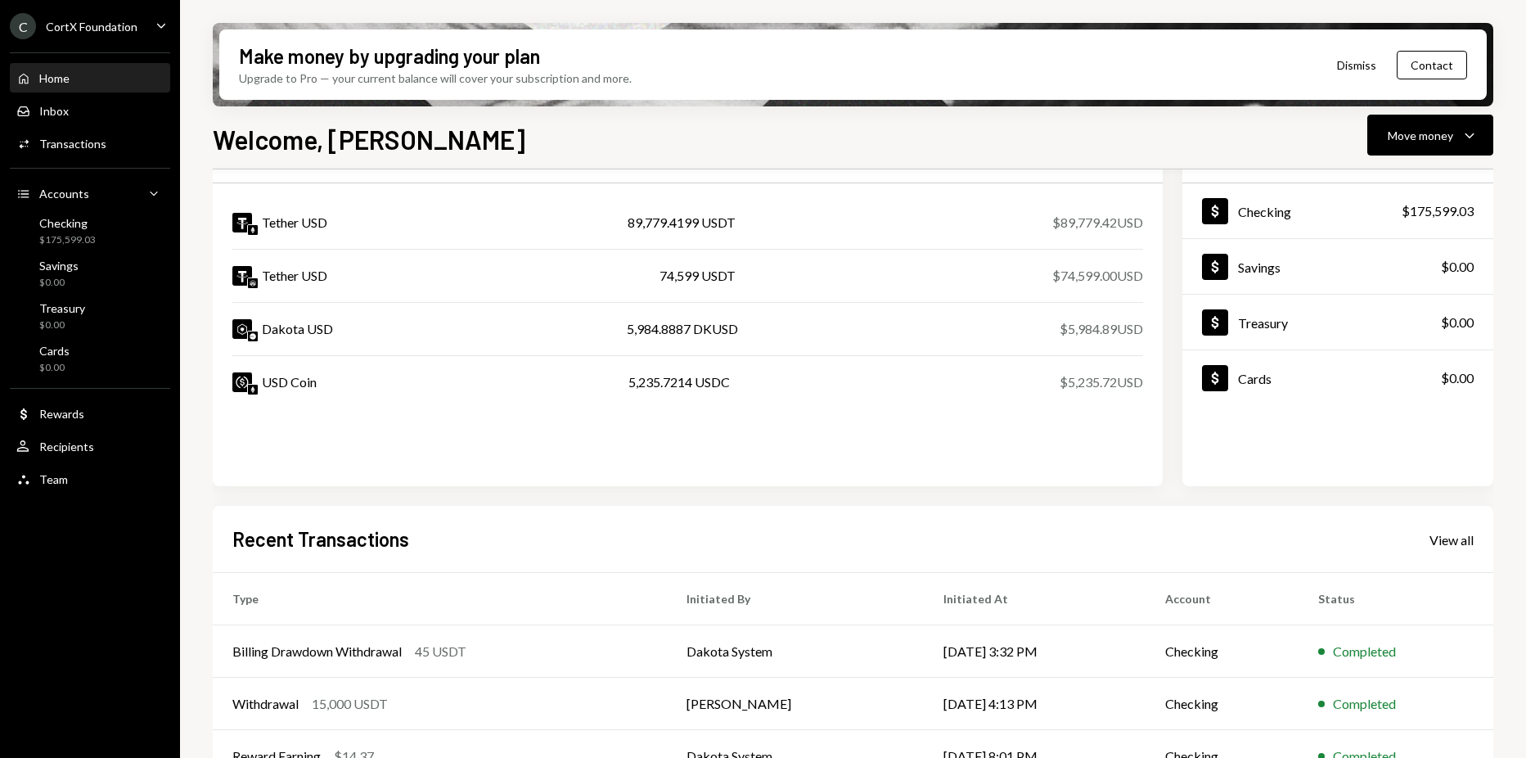
scroll to position [229, 0]
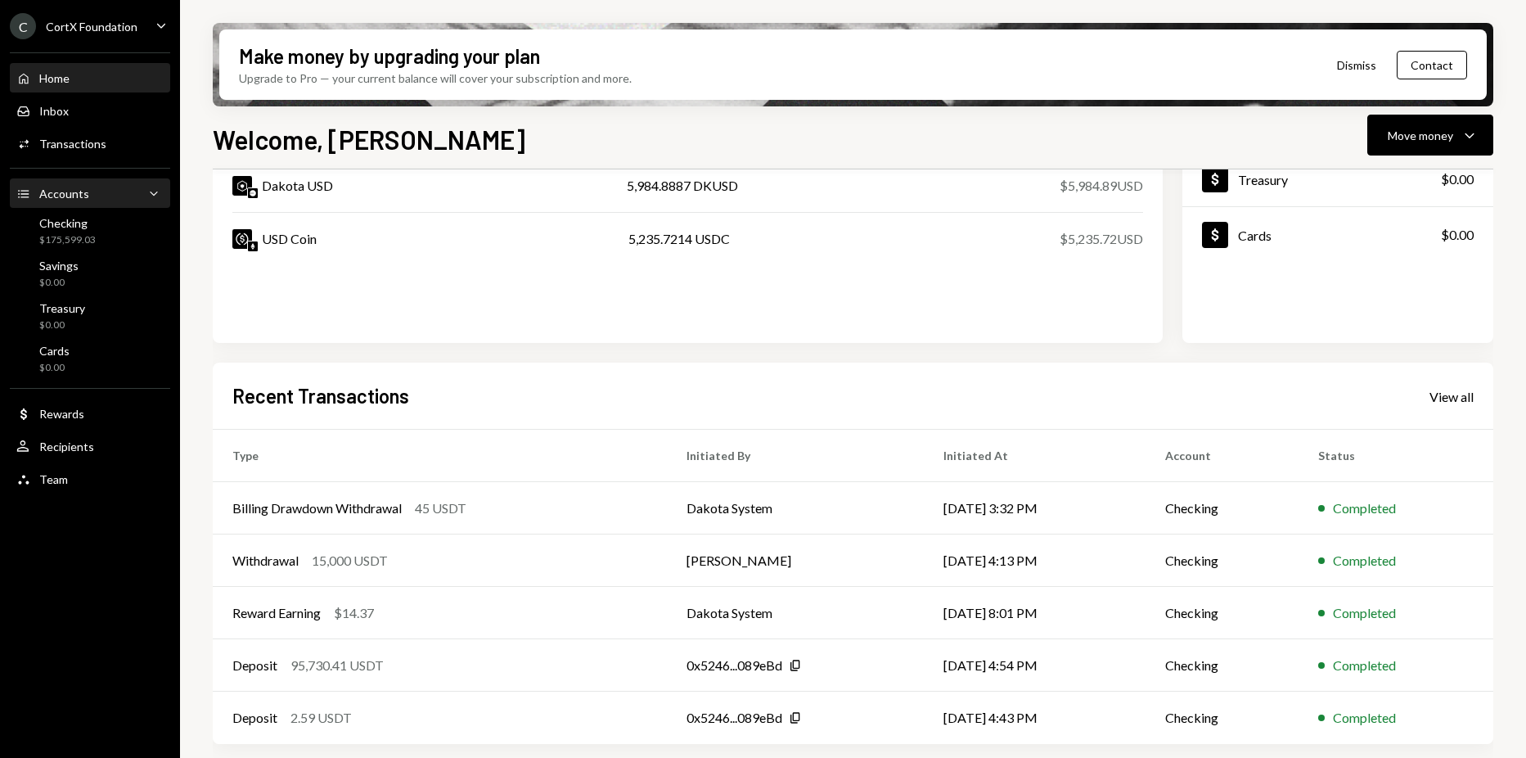
click at [95, 185] on div "Accounts Accounts Caret Down" at bounding box center [89, 194] width 147 height 18
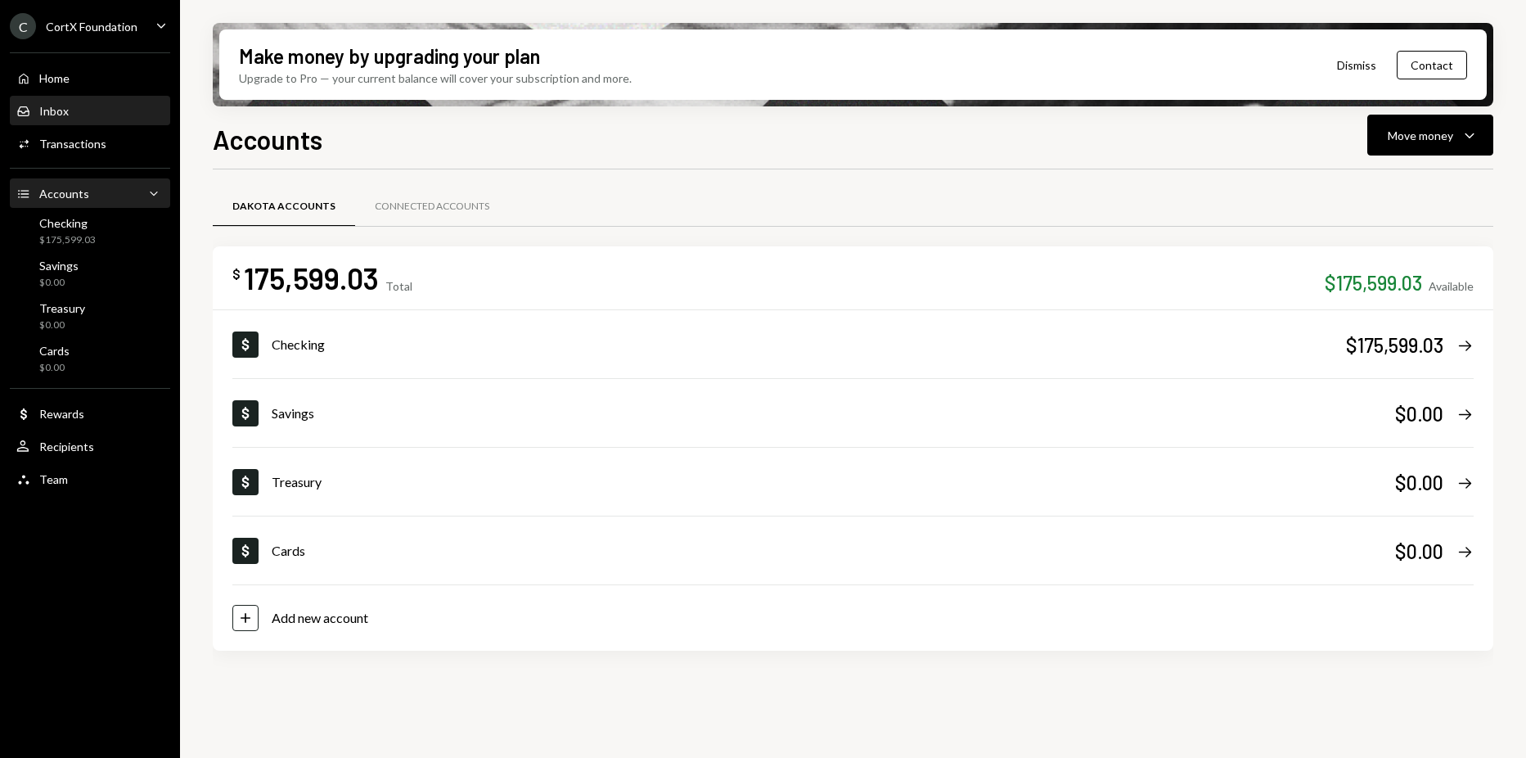
click at [102, 112] on div "Inbox Inbox" at bounding box center [89, 111] width 147 height 15
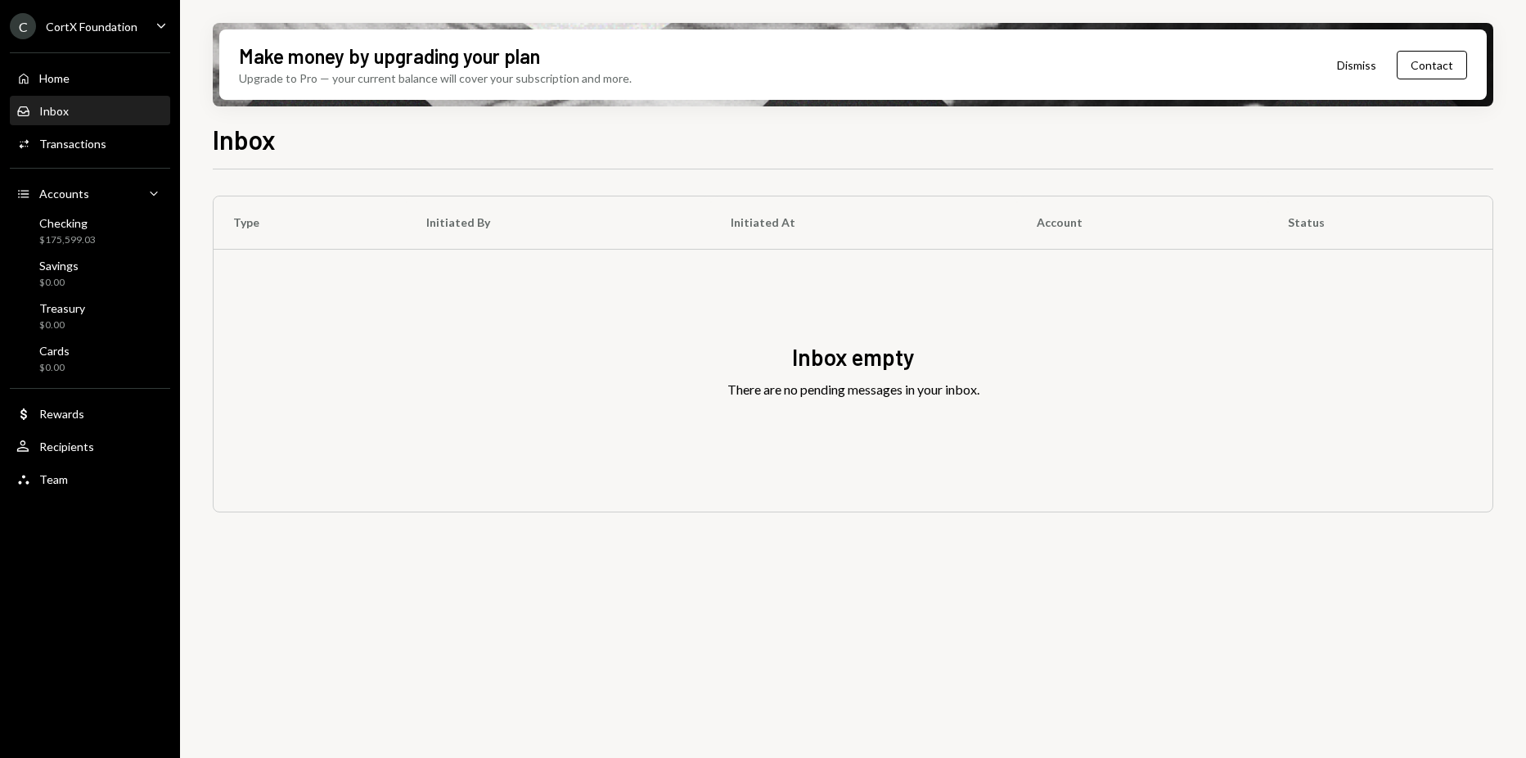
click at [69, 99] on div "Inbox Inbox" at bounding box center [89, 111] width 147 height 28
click at [72, 83] on div "Home Home" at bounding box center [89, 78] width 147 height 15
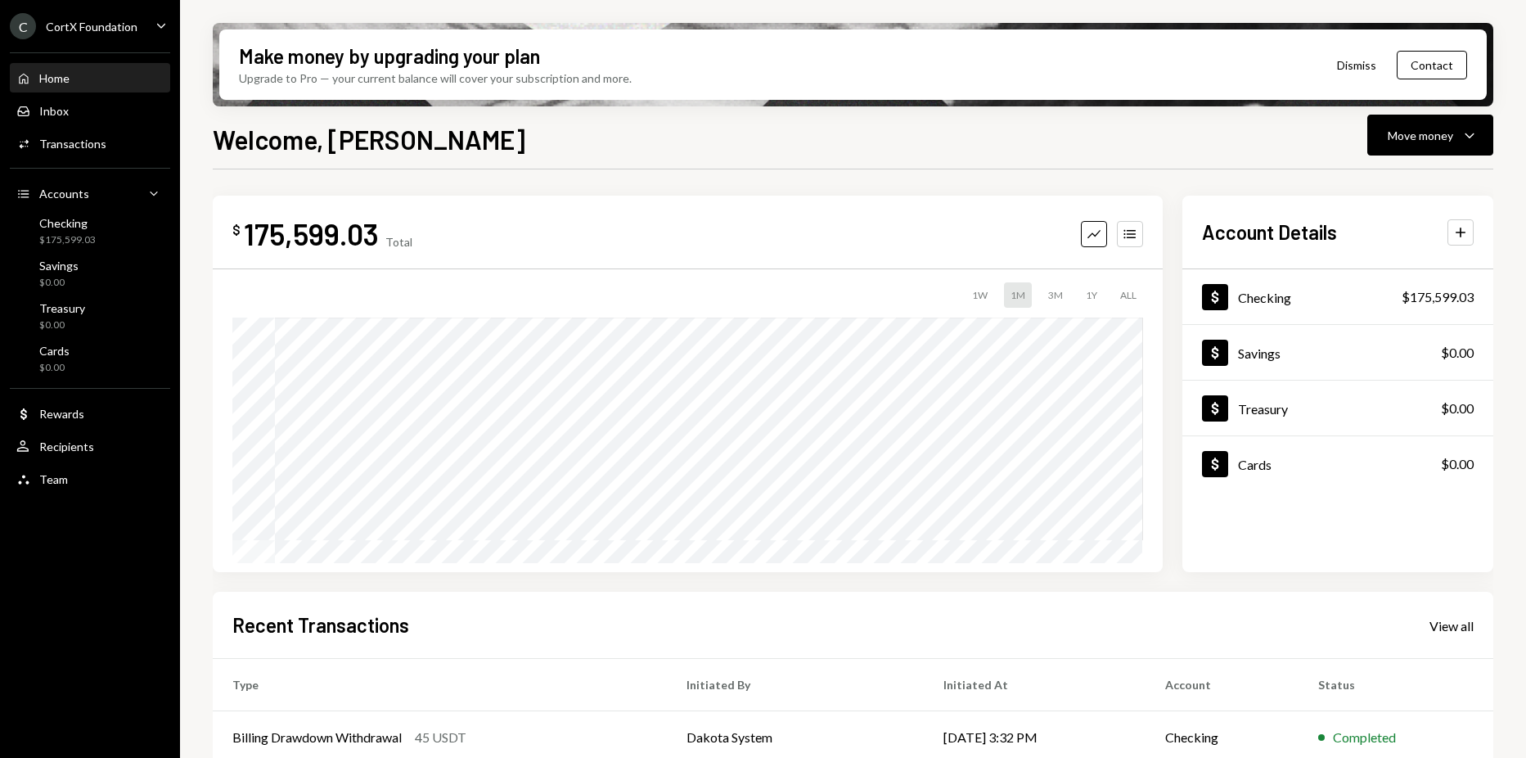
click at [122, 33] on div "C CortX Foundation" at bounding box center [74, 26] width 128 height 26
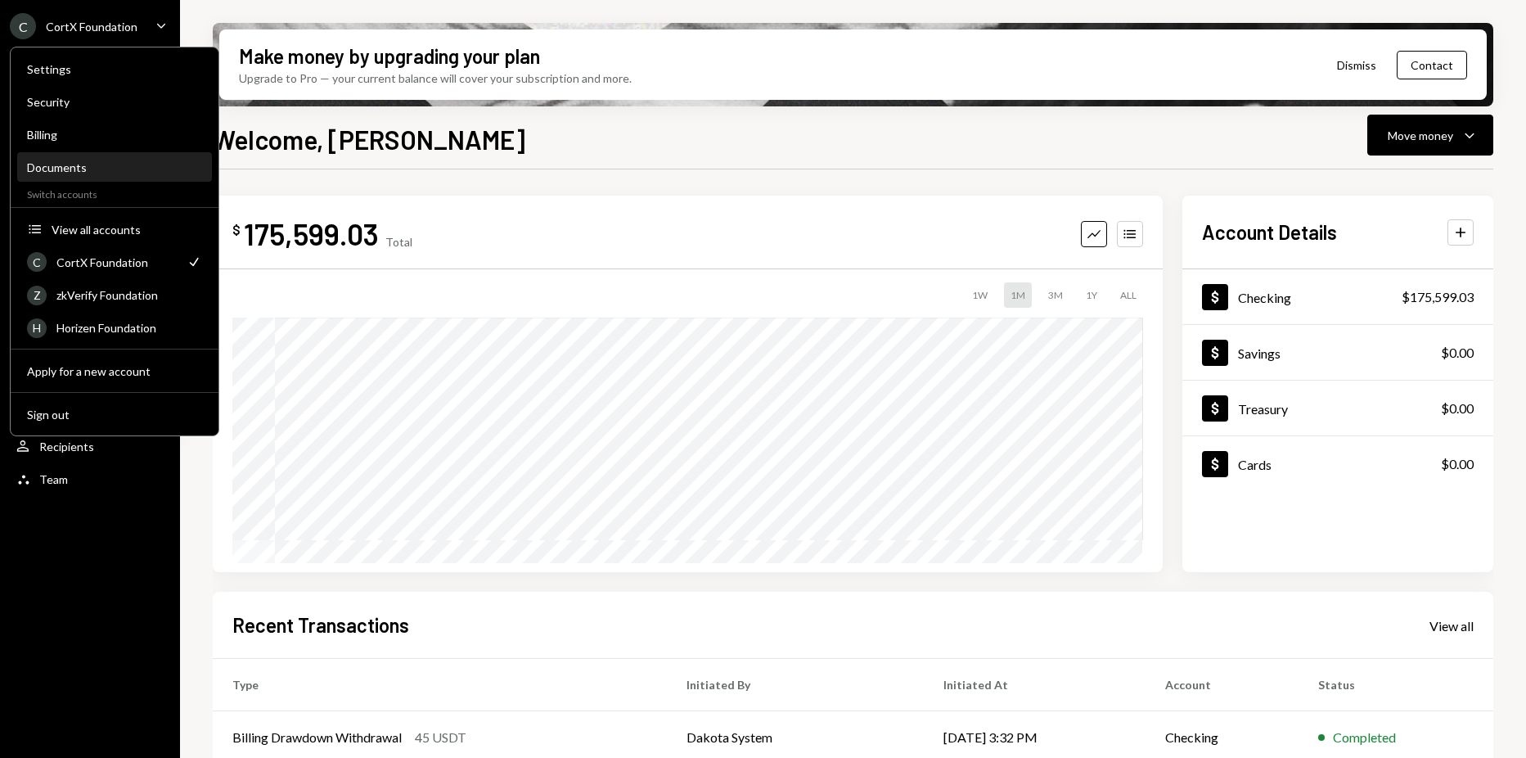
click at [97, 168] on div "Documents" at bounding box center [114, 167] width 175 height 14
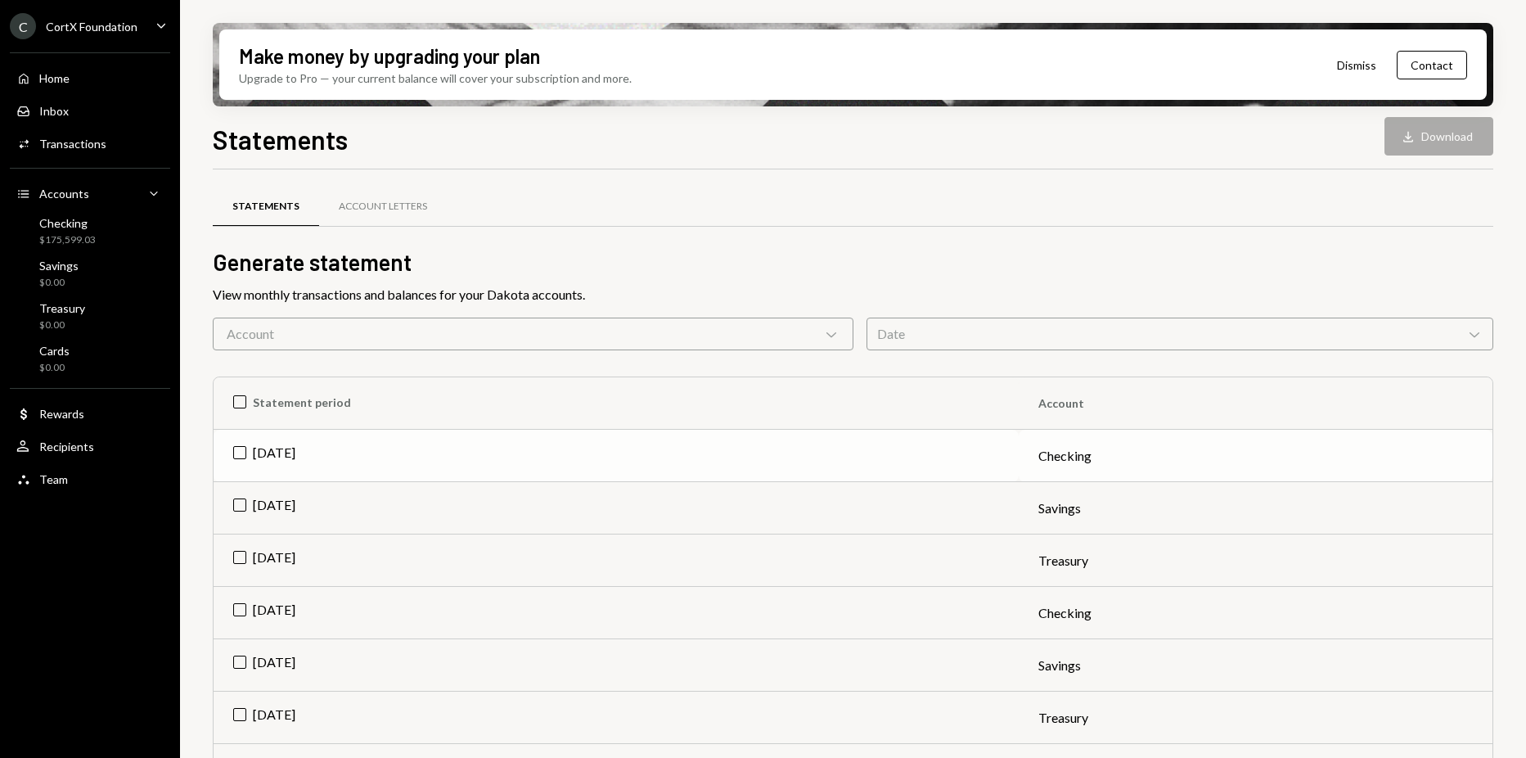
click at [243, 453] on td "Sep 2025" at bounding box center [616, 456] width 805 height 52
click at [1473, 146] on button "Download Download" at bounding box center [1439, 136] width 109 height 38
